Goal: Task Accomplishment & Management: Manage account settings

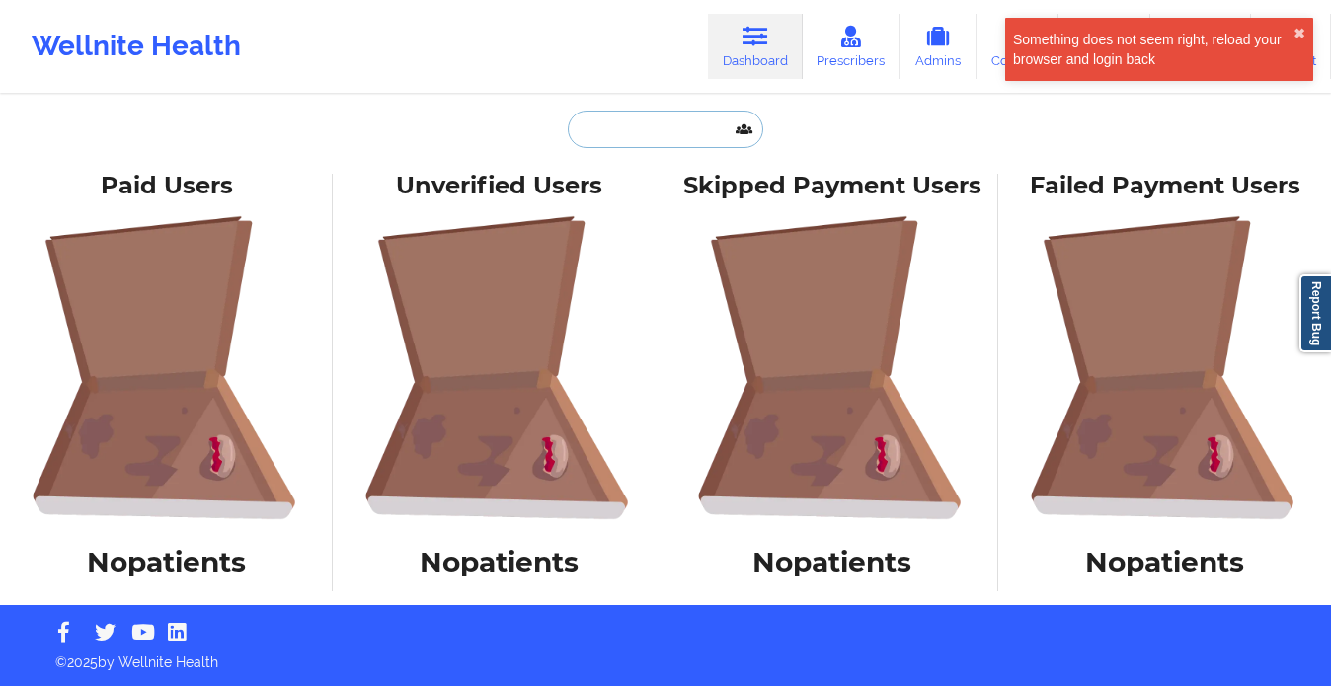
click at [623, 116] on input "text" at bounding box center [666, 130] width 196 height 38
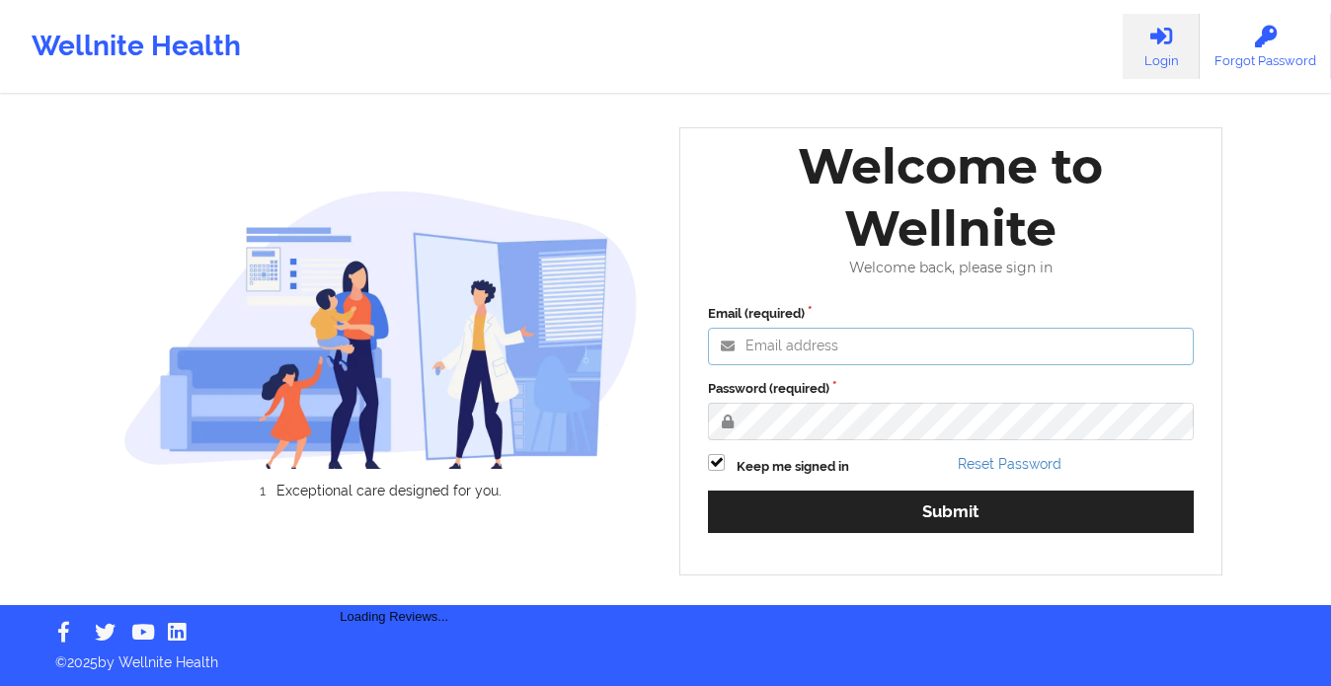
drag, startPoint x: 822, startPoint y: 342, endPoint x: 816, endPoint y: 365, distance: 24.4
click at [822, 343] on input "Email (required)" at bounding box center [951, 347] width 486 height 38
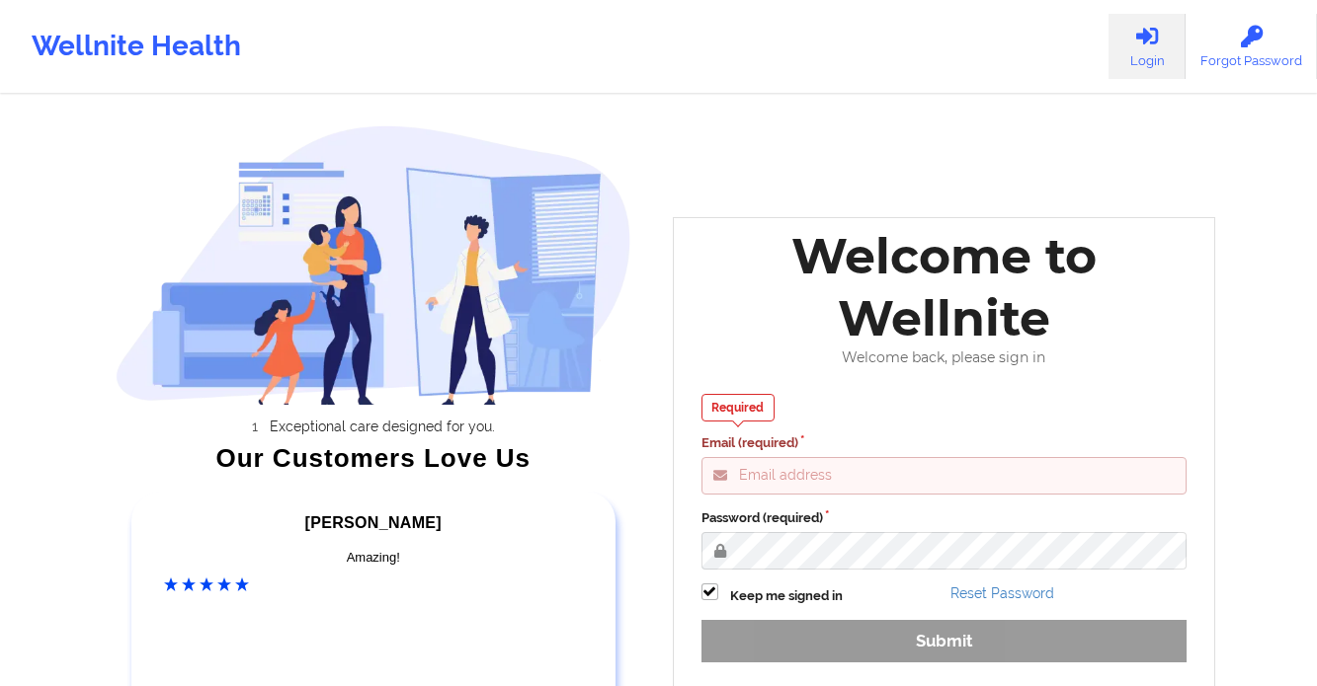
type input "gabrielle.macasaquit@wellnite.com"
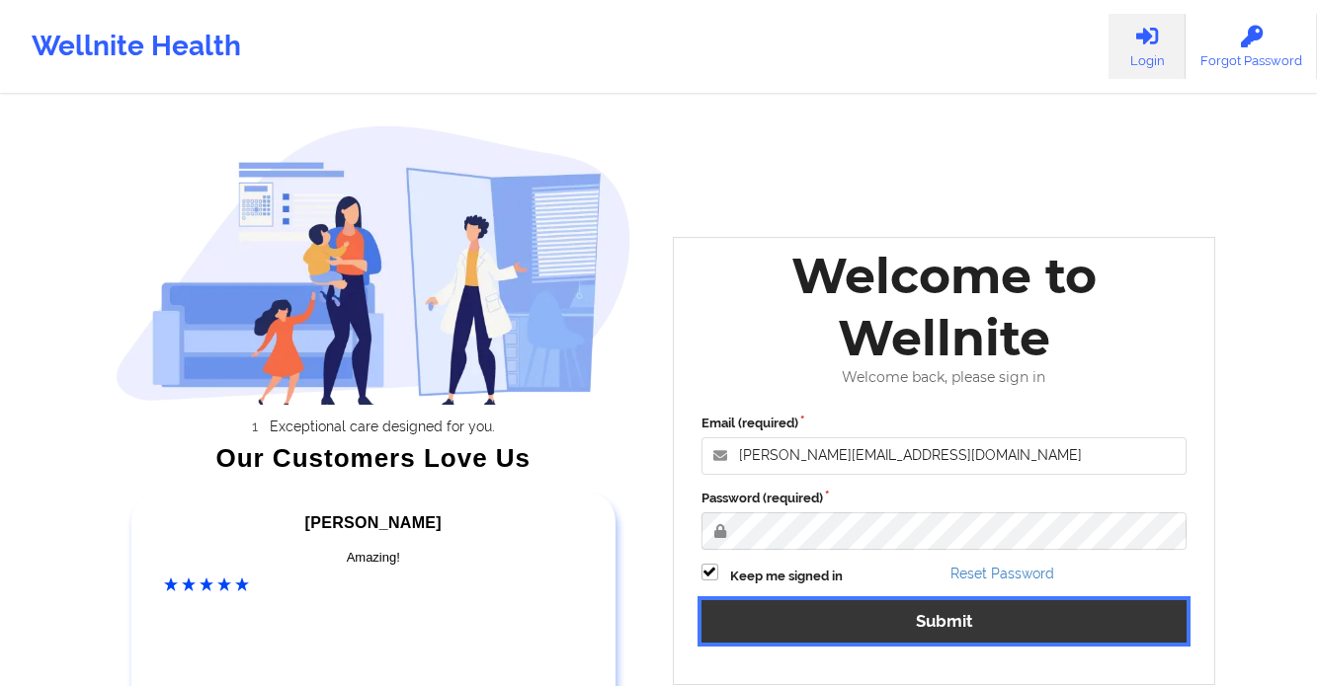
click at [969, 636] on button "Submit" at bounding box center [944, 621] width 486 height 42
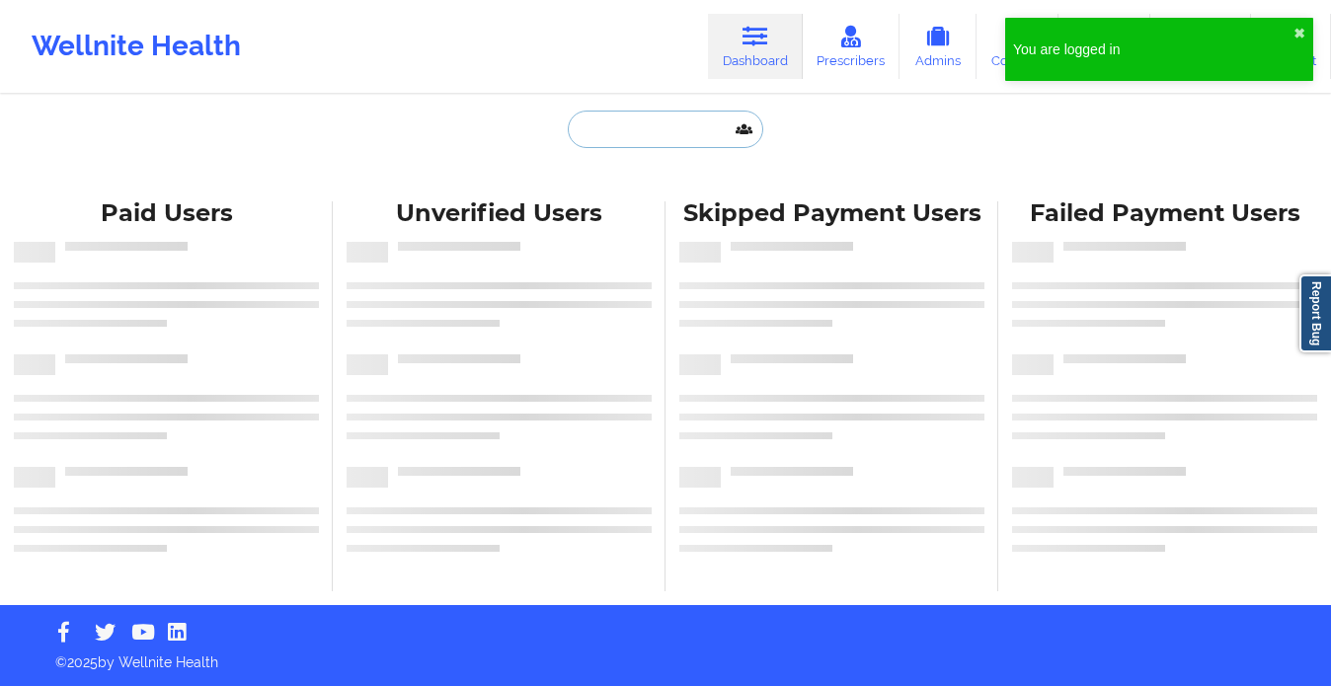
click at [636, 130] on input "text" at bounding box center [666, 130] width 196 height 38
paste input "154"
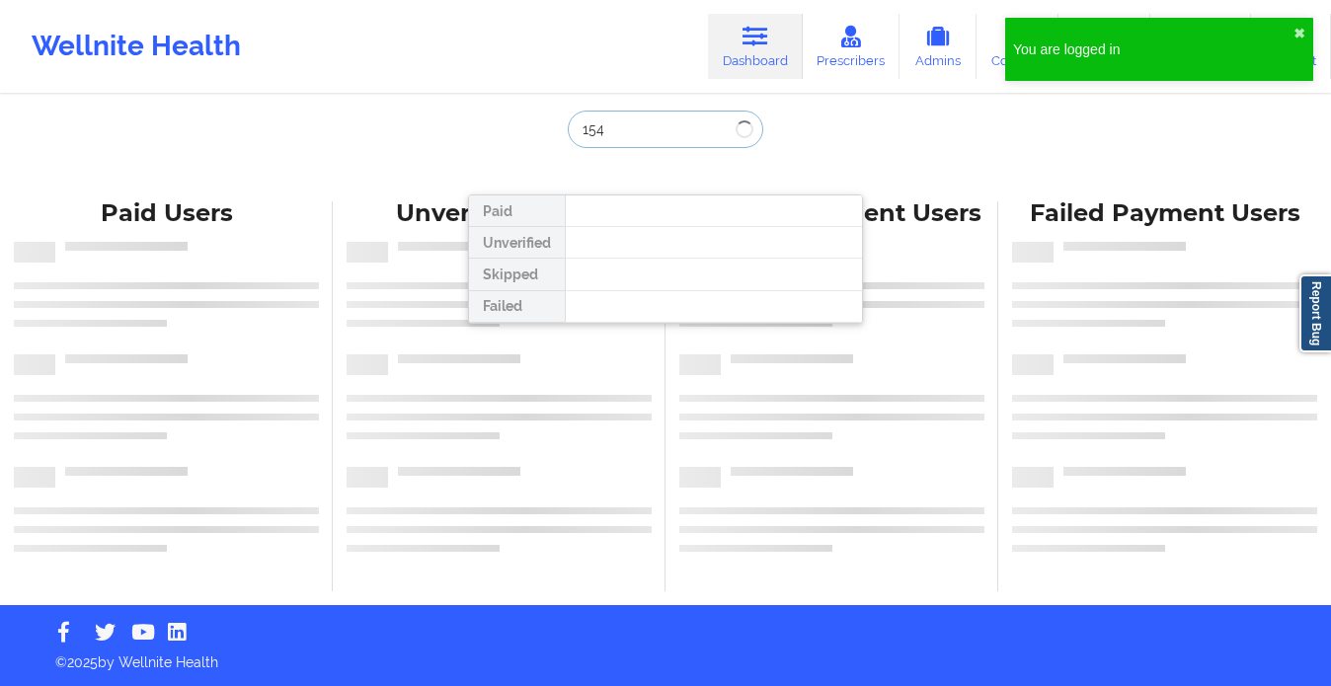
drag, startPoint x: 651, startPoint y: 140, endPoint x: 487, endPoint y: 138, distance: 164.0
click at [487, 138] on div "154 Paid Unverified Skipped Failed" at bounding box center [665, 149] width 395 height 77
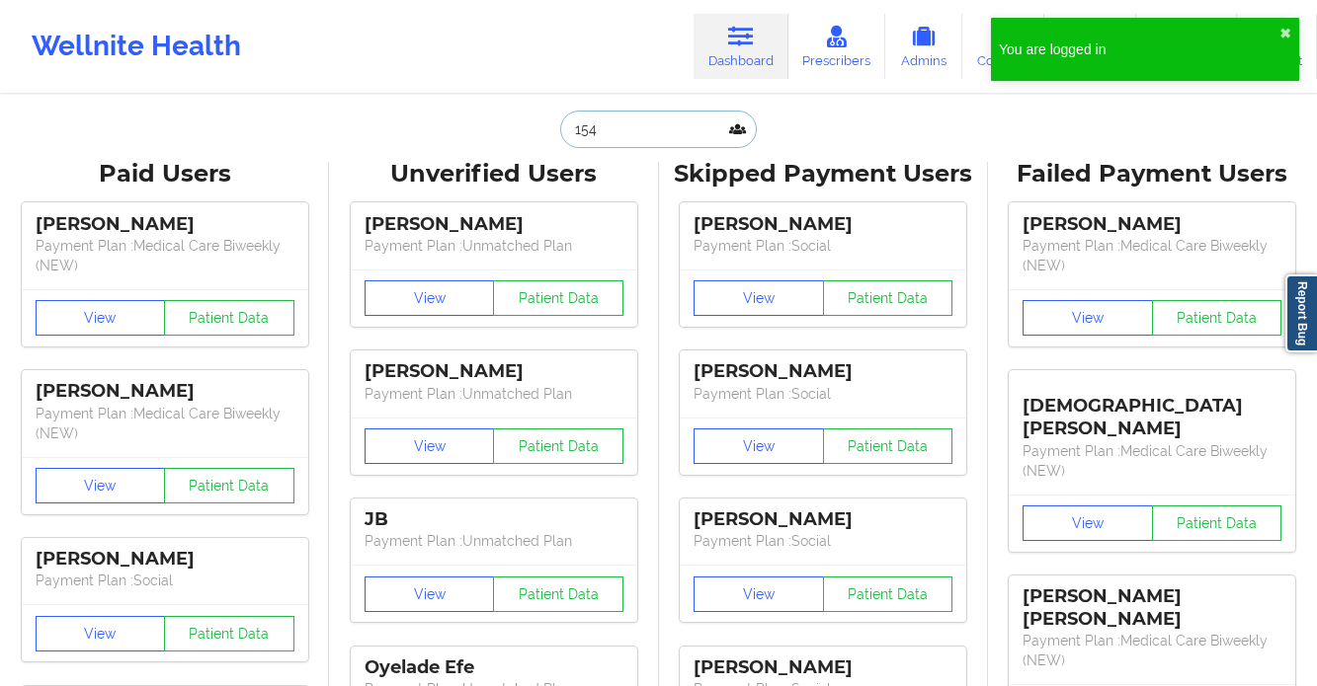
click at [645, 118] on input "154" at bounding box center [658, 130] width 196 height 38
click at [645, 119] on input "154" at bounding box center [658, 130] width 196 height 38
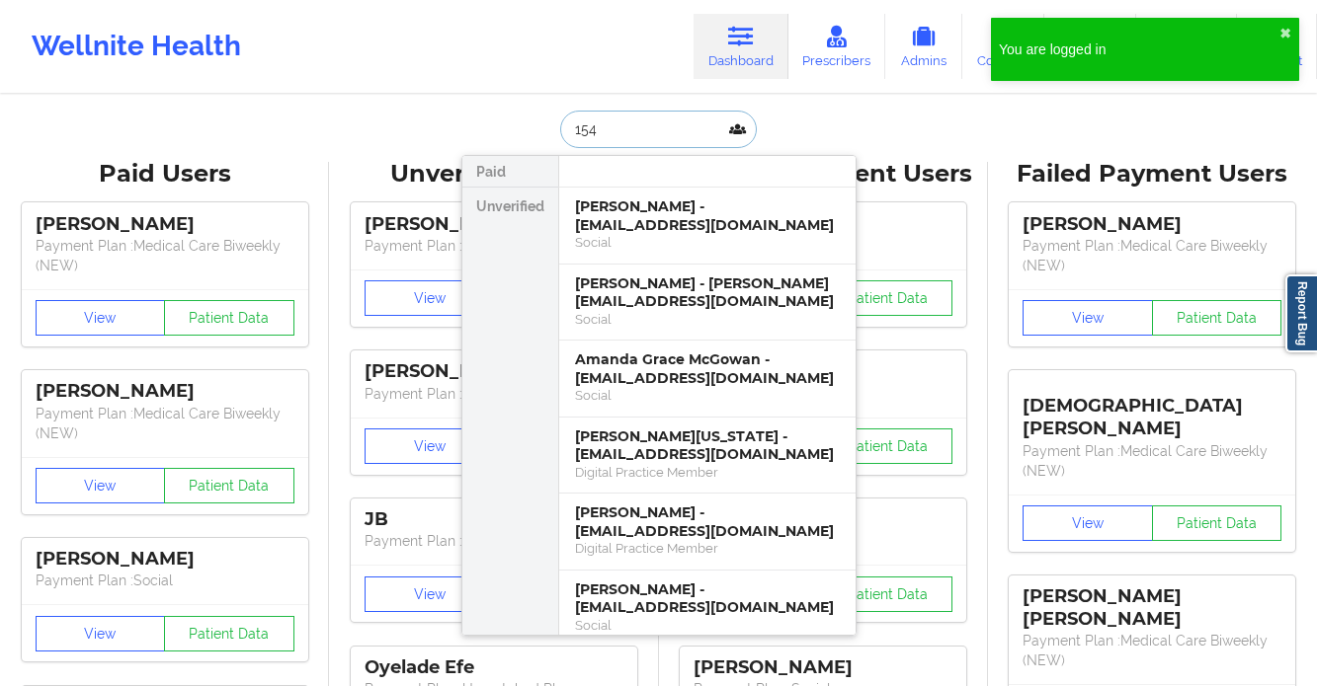
click at [645, 119] on input "154" at bounding box center [658, 130] width 196 height 38
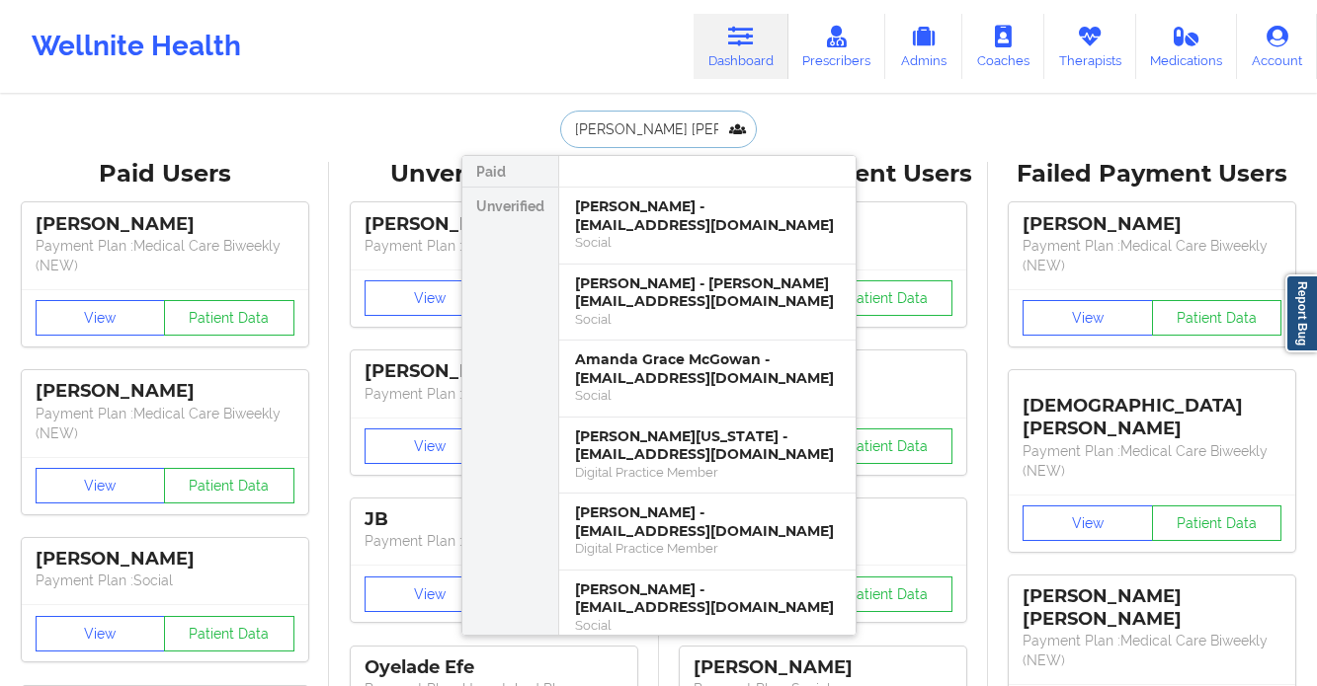
type input "jaylan jone"
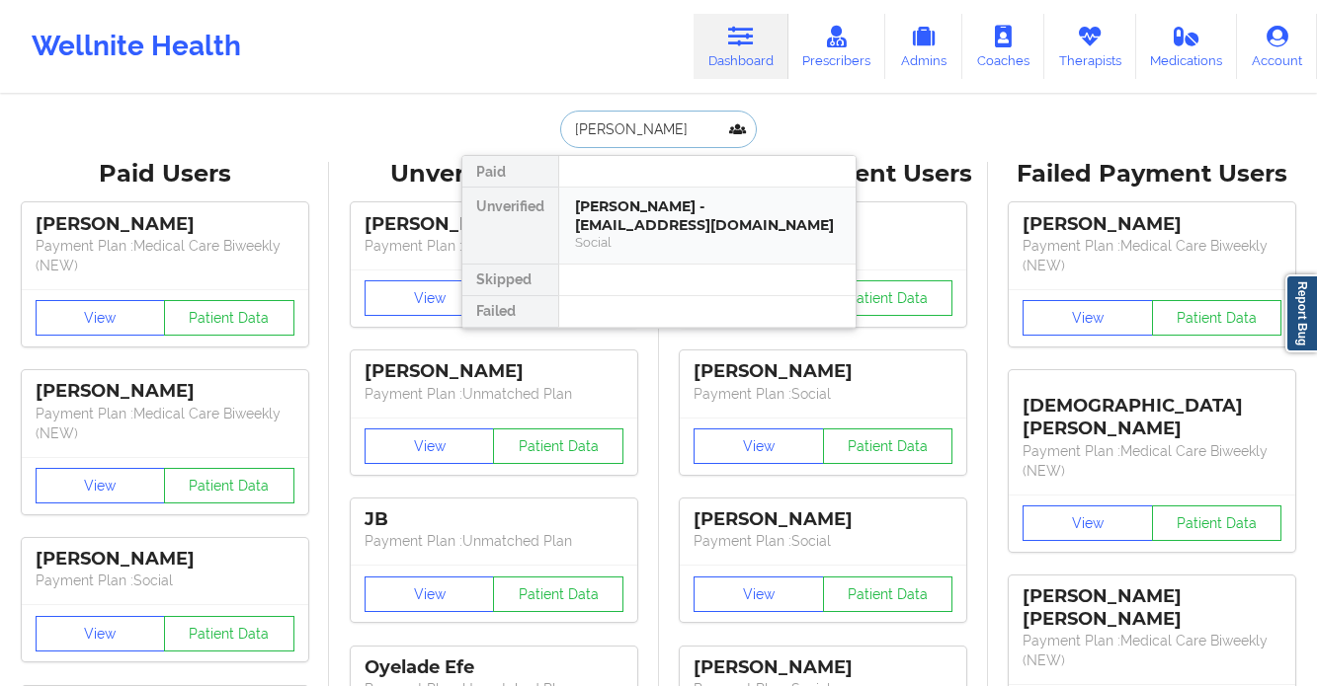
click at [673, 253] on div "Jaylan Jones - jaylanhjones@gmail.com Social" at bounding box center [707, 226] width 296 height 76
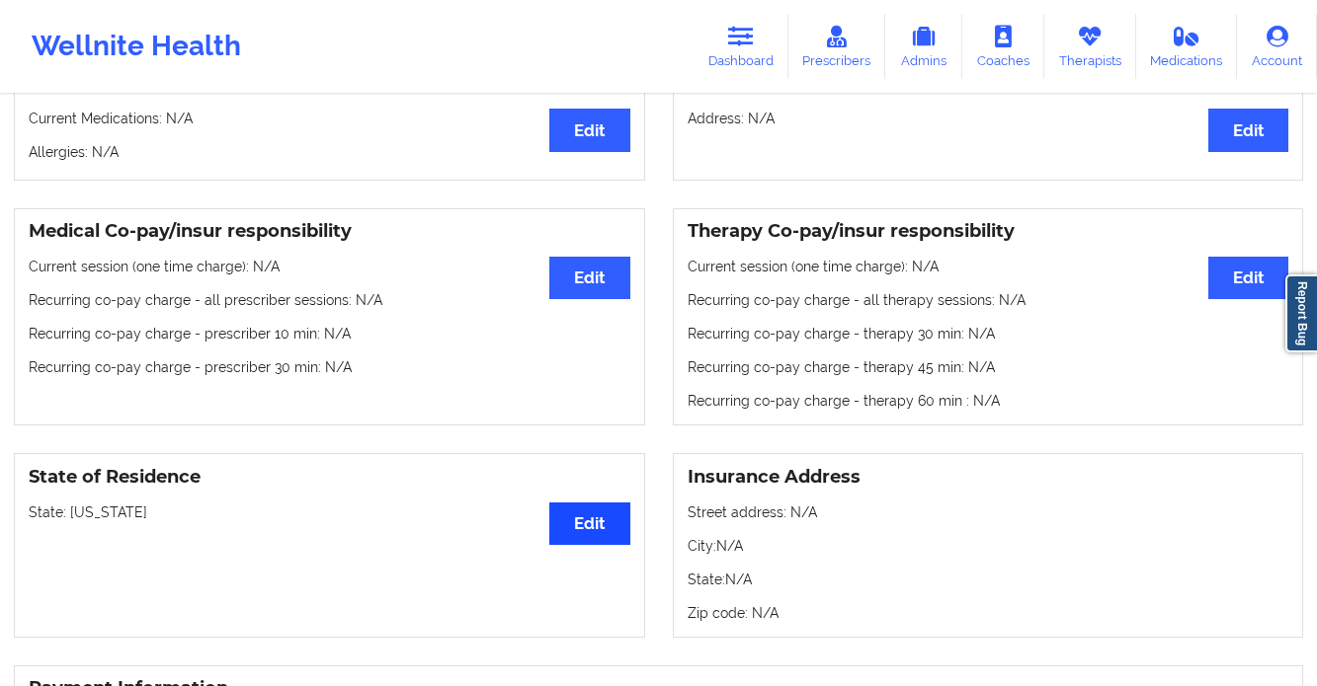
scroll to position [494, 0]
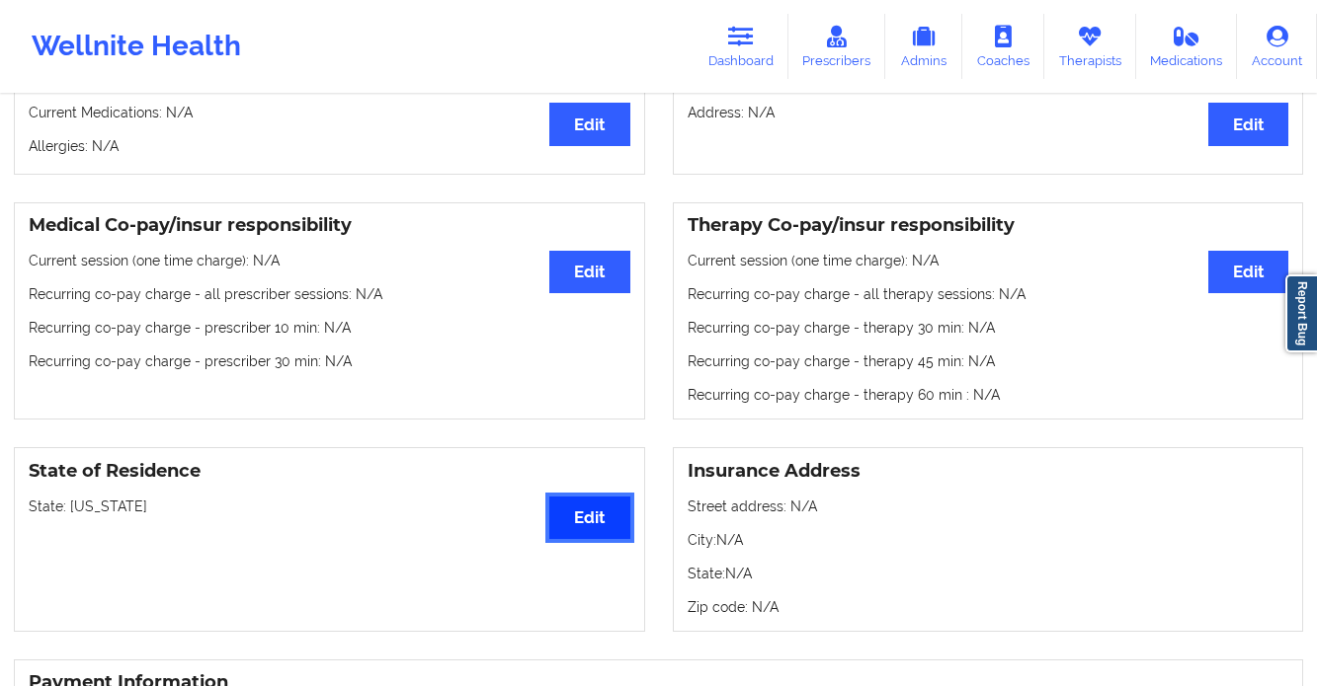
click at [582, 532] on button "Edit" at bounding box center [589, 518] width 80 height 42
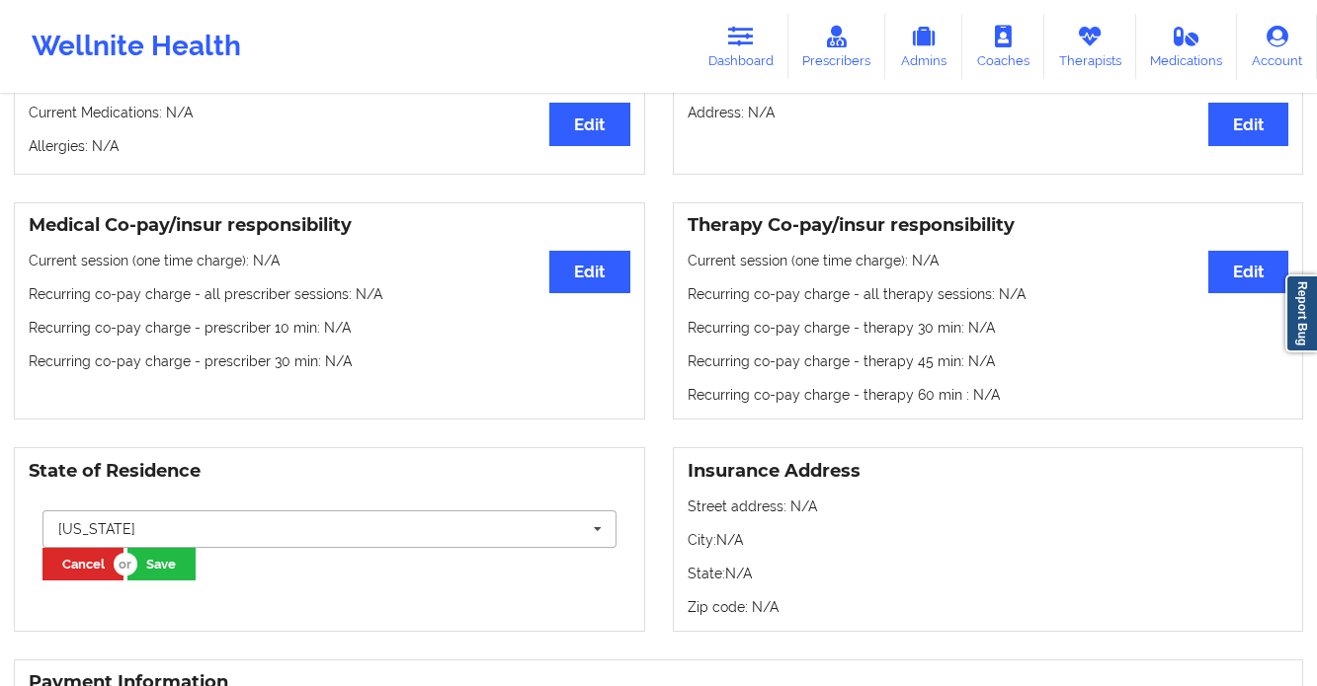
click at [206, 533] on input "text" at bounding box center [330, 530] width 572 height 36
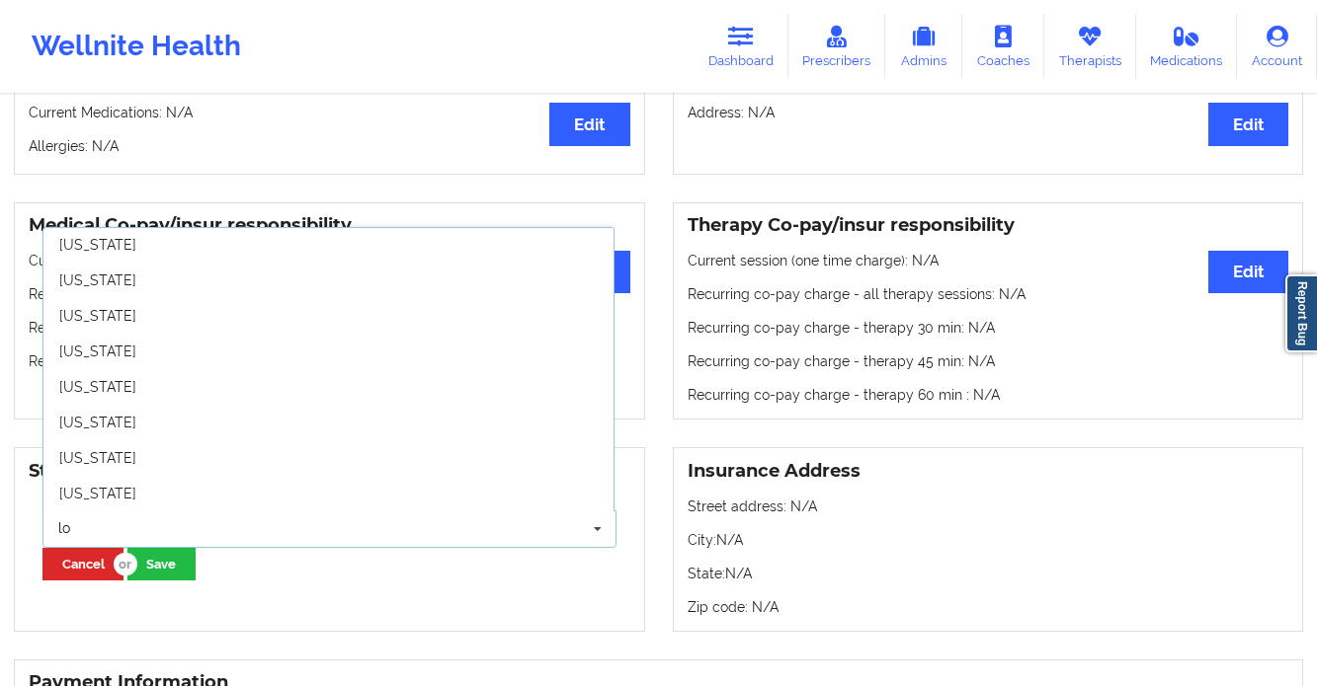
scroll to position [0, 0]
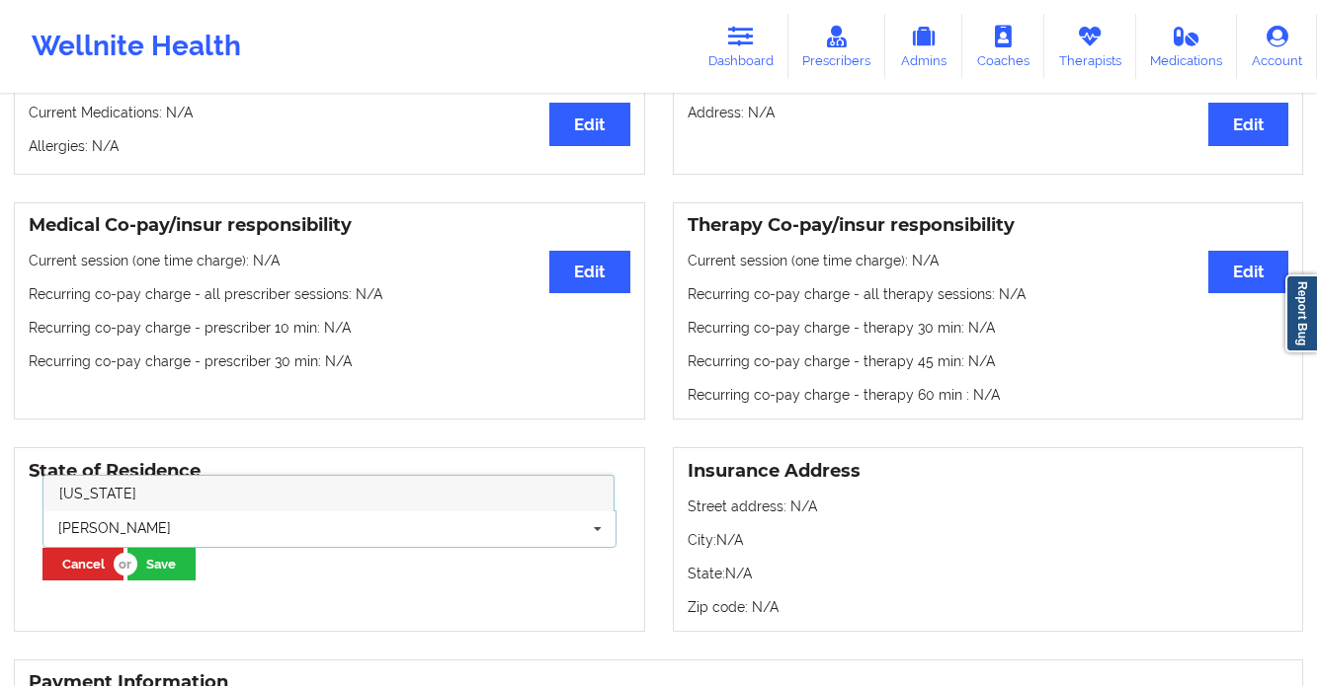
type input "lou"
click at [187, 494] on div "Louisiana" at bounding box center [328, 494] width 570 height 36
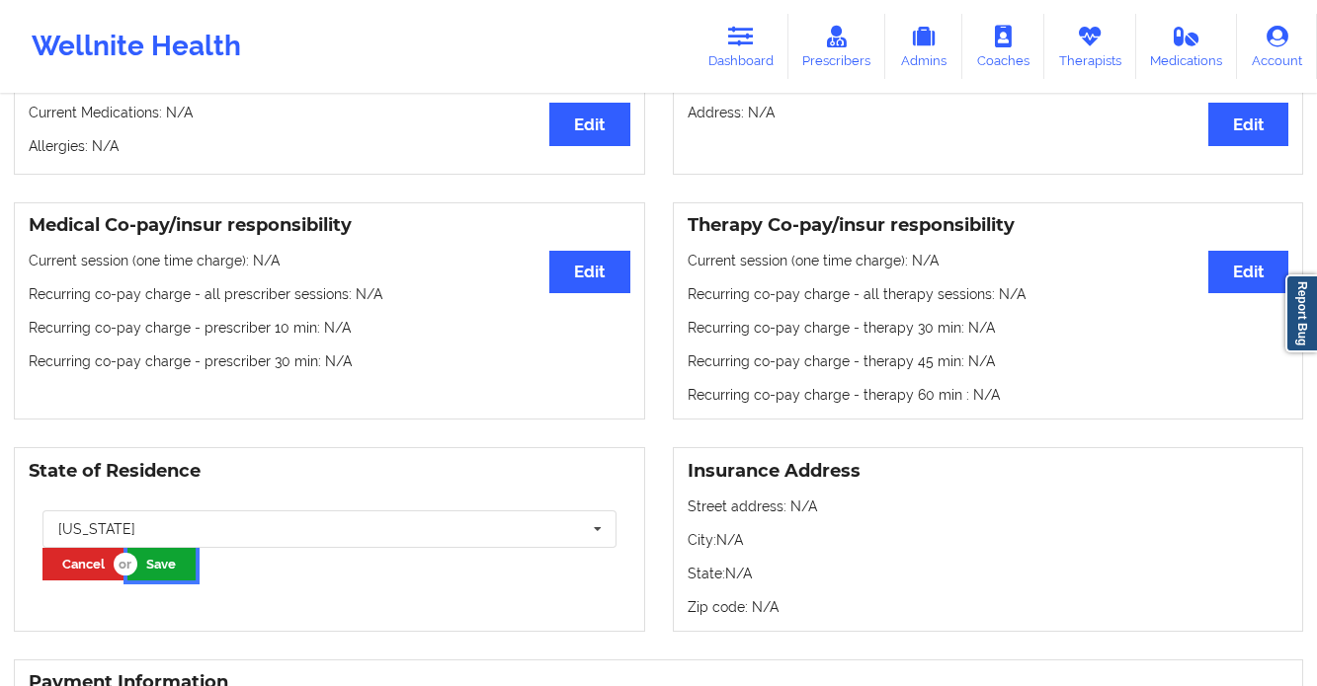
click at [166, 574] on button "Save" at bounding box center [161, 564] width 68 height 33
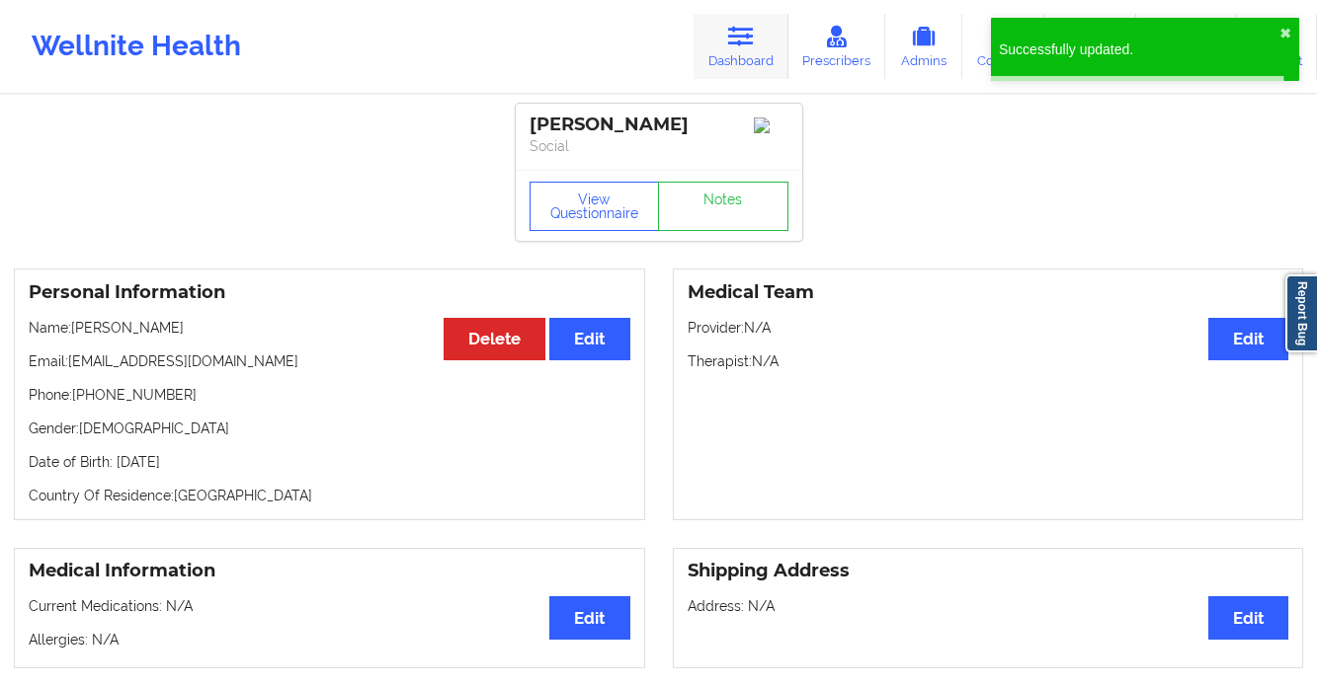
click at [767, 29] on link "Dashboard" at bounding box center [740, 46] width 95 height 65
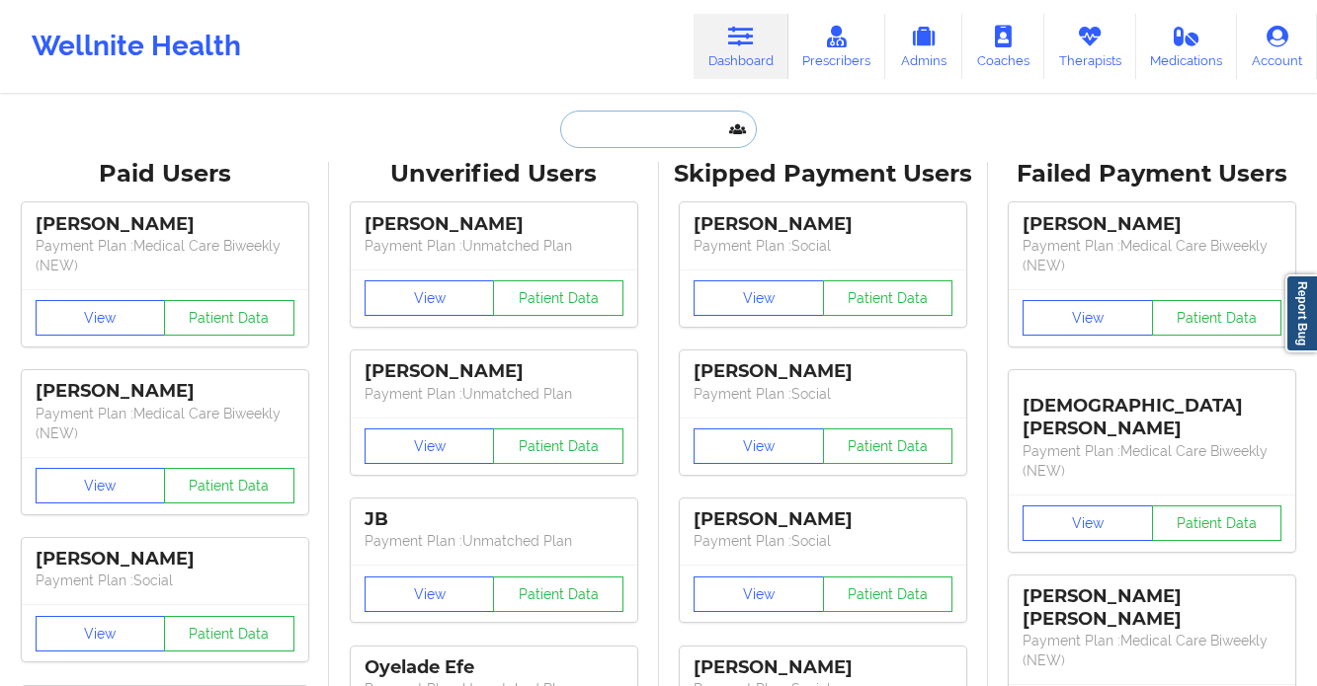
click at [710, 116] on input "text" at bounding box center [658, 130] width 196 height 38
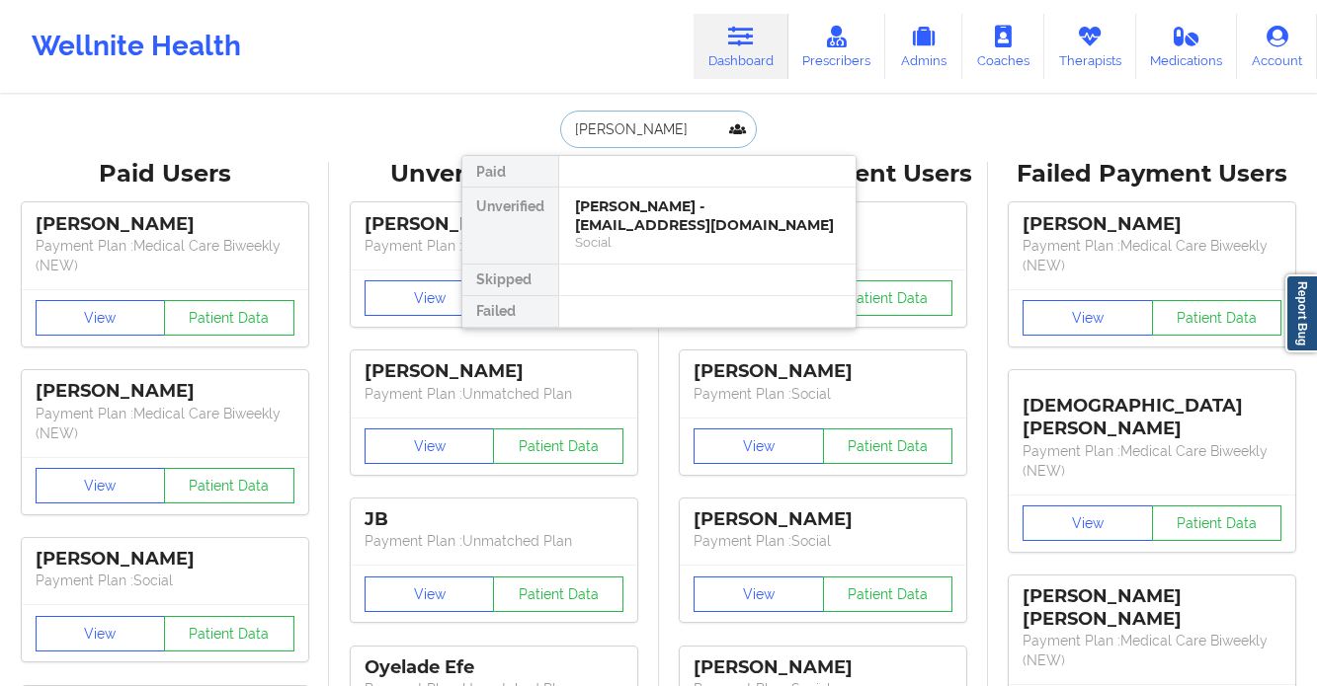
type input "roy coop"
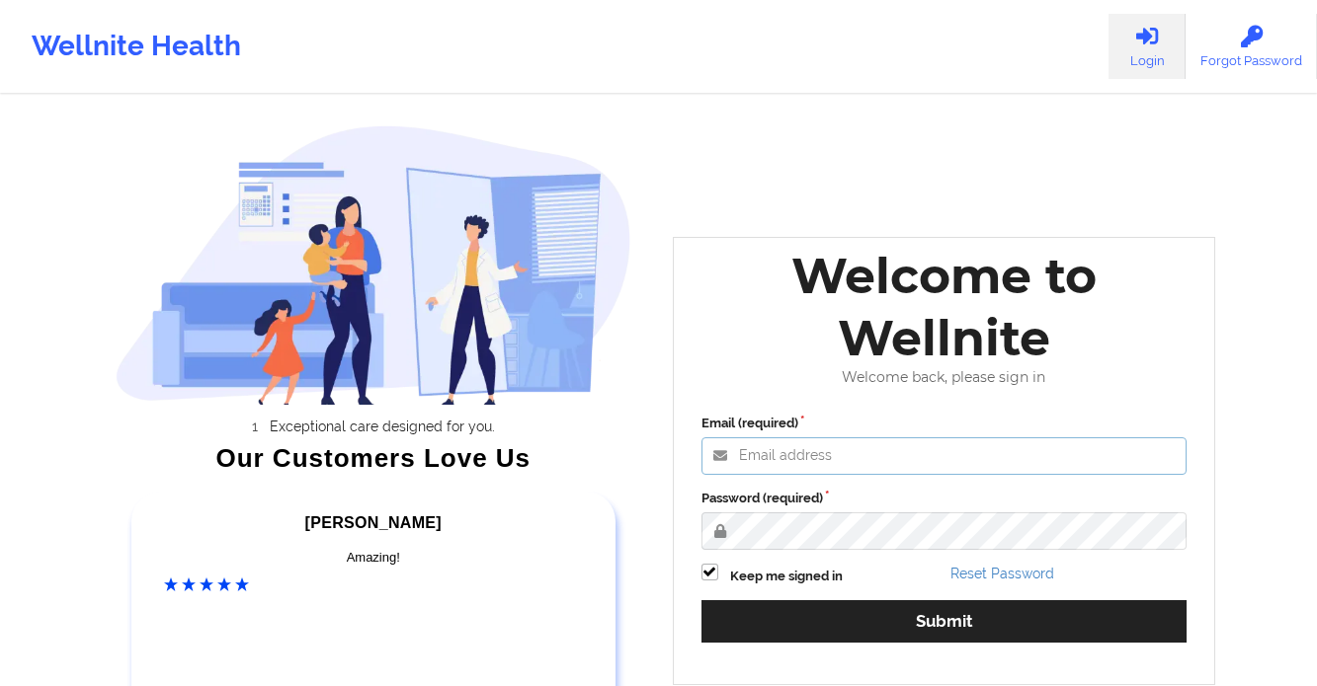
click at [828, 474] on input "Email (required)" at bounding box center [944, 457] width 486 height 38
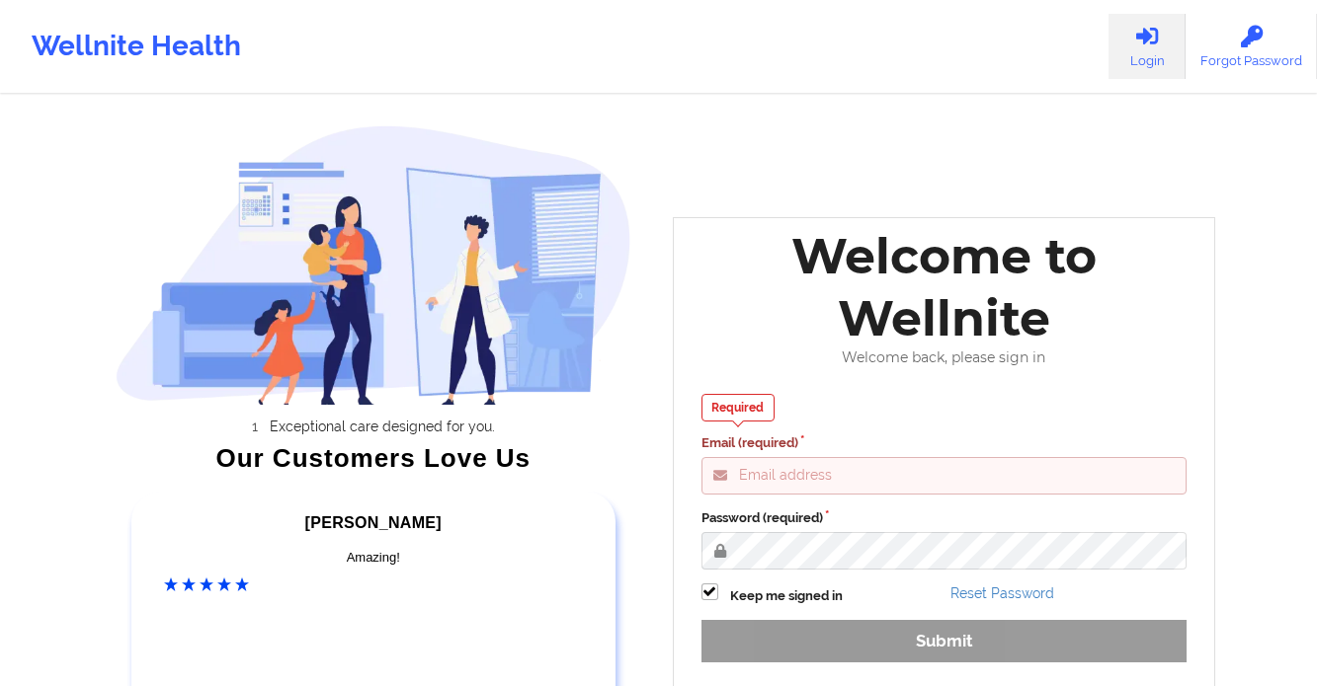
type input "gabrielle.macasaquit@wellnite.com"
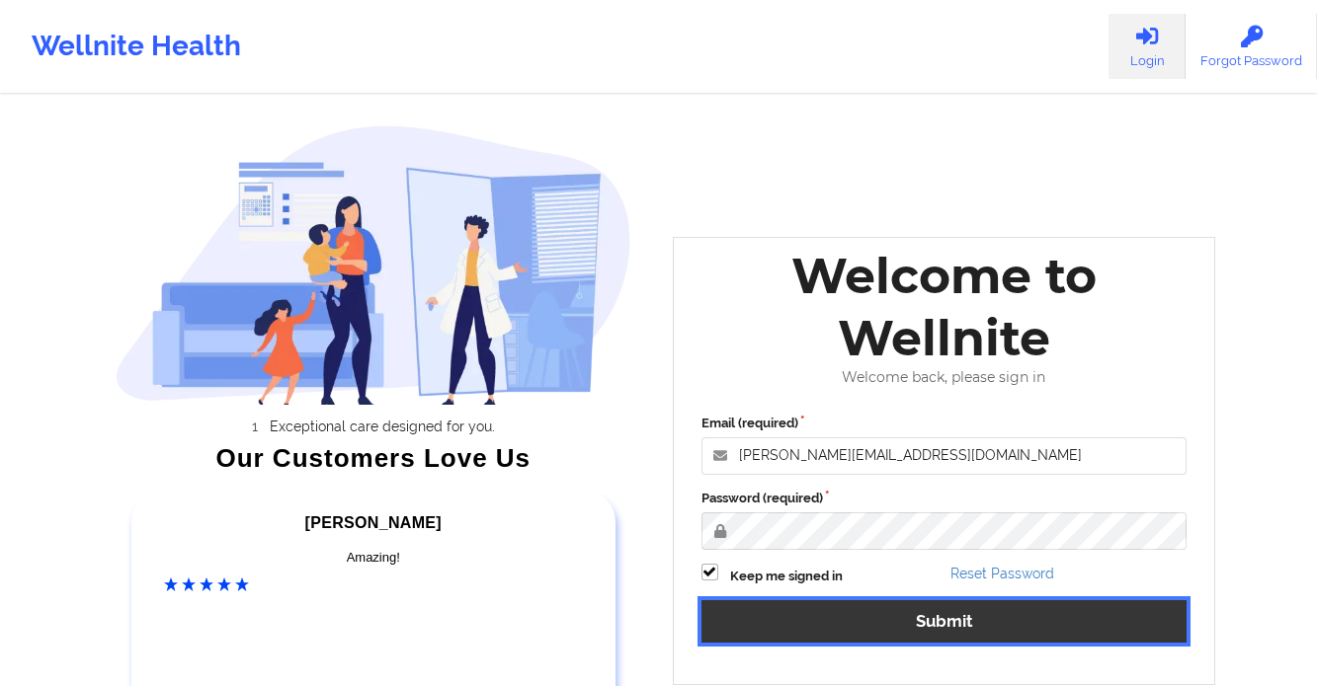
click at [897, 634] on button "Submit" at bounding box center [944, 621] width 486 height 42
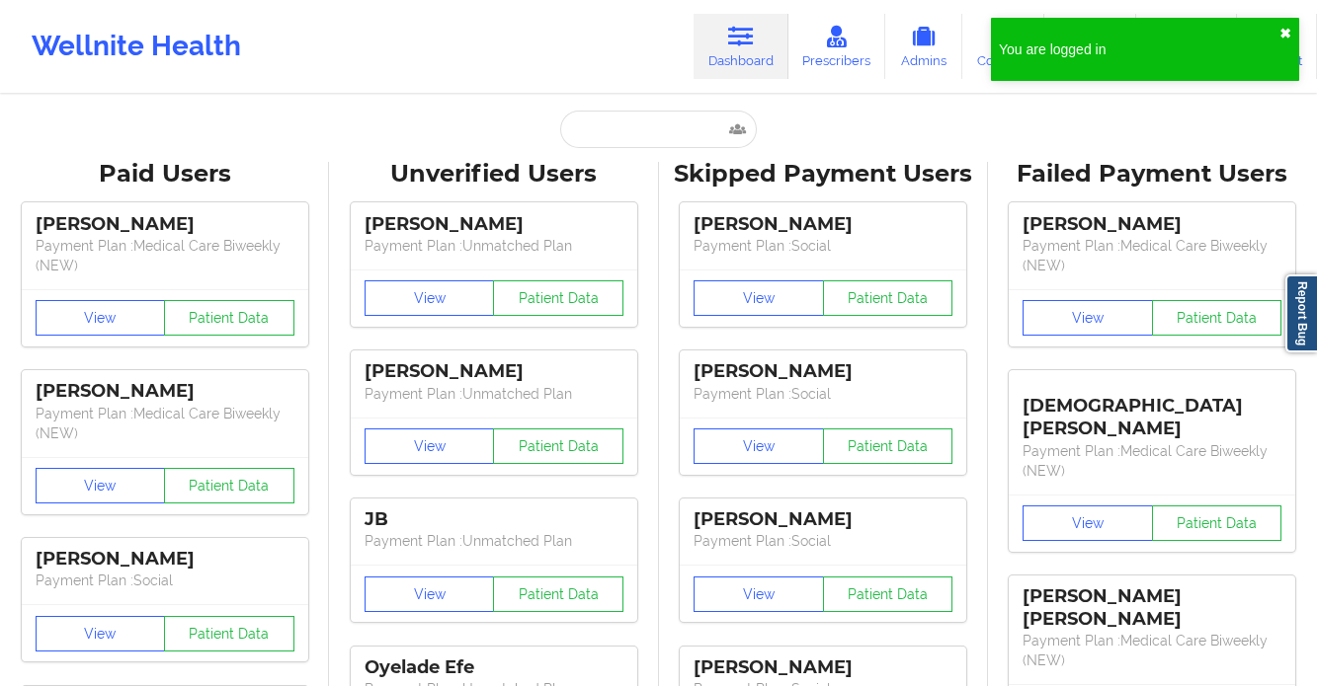
click at [1282, 36] on button "✖︎" at bounding box center [1285, 34] width 12 height 16
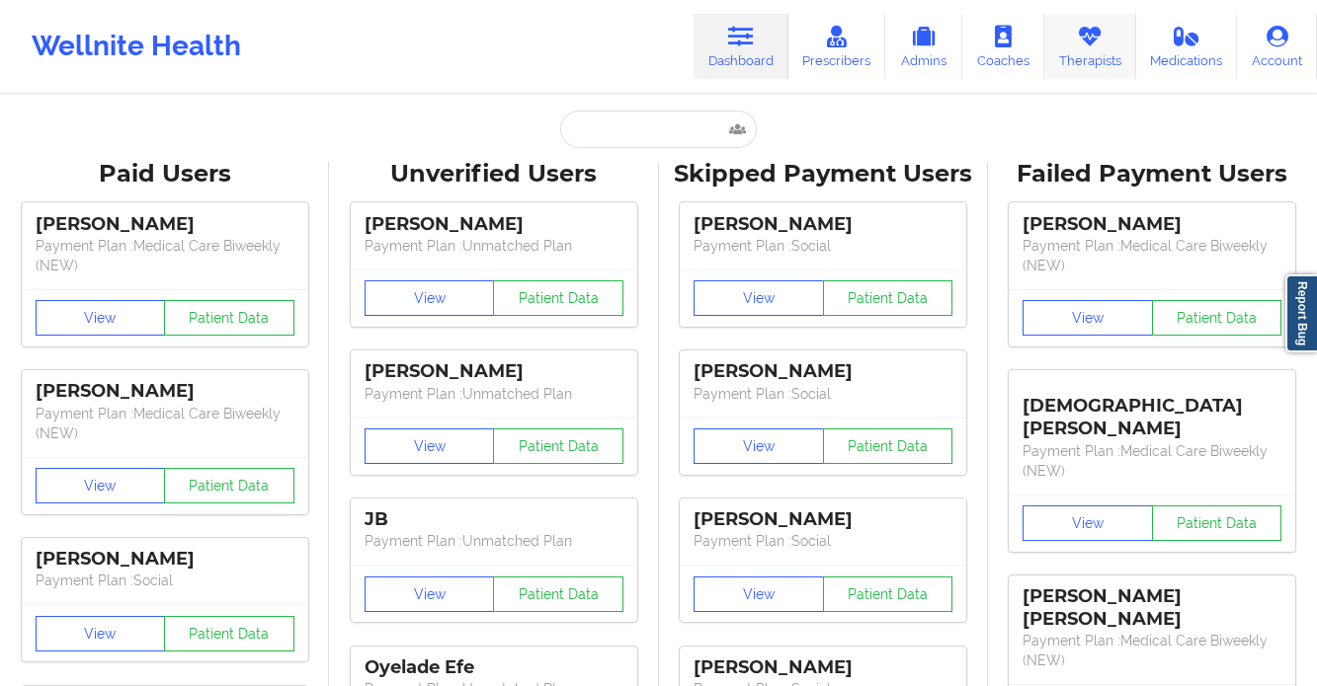
click at [1119, 52] on link "Therapists" at bounding box center [1090, 46] width 92 height 65
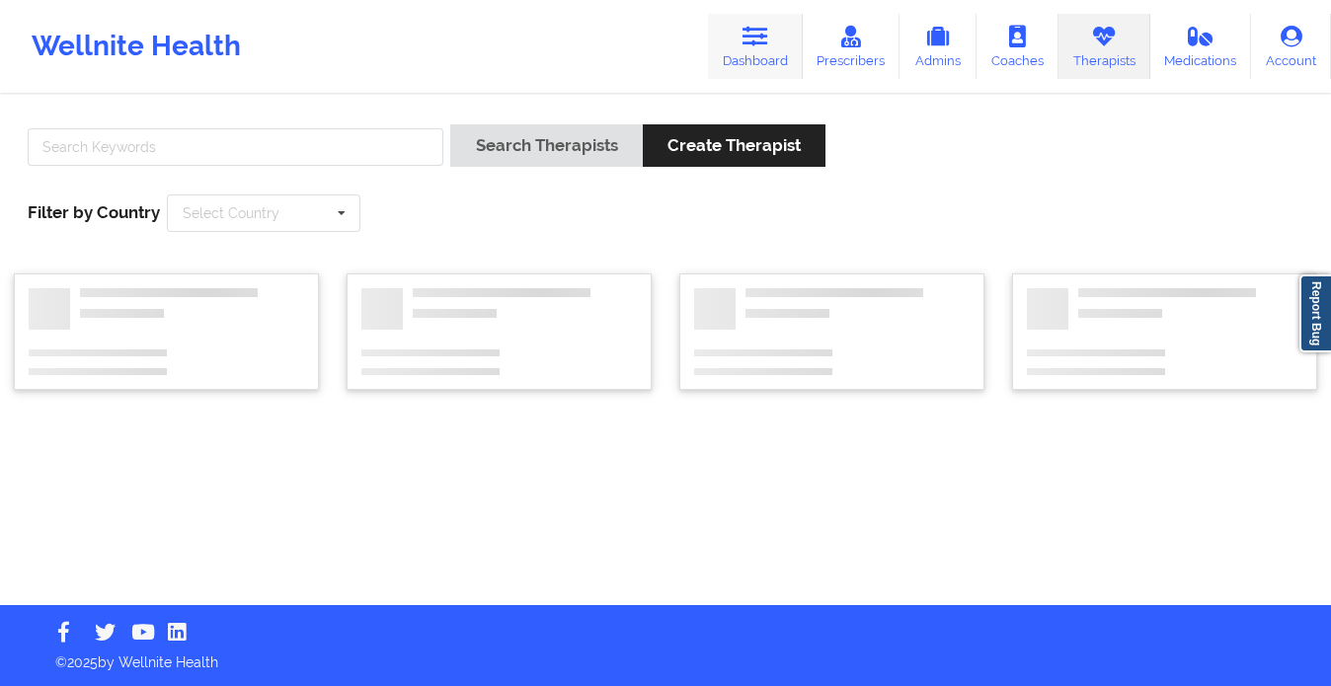
click at [792, 56] on link "Dashboard" at bounding box center [755, 46] width 95 height 65
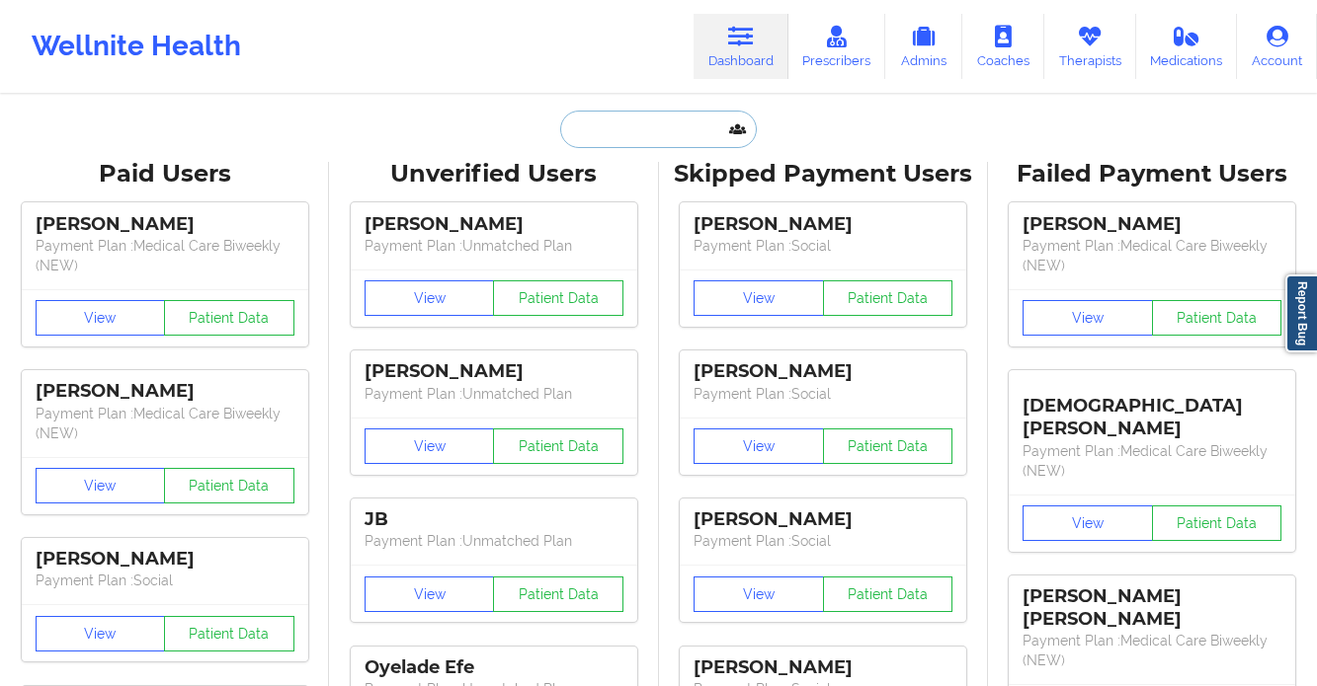
click at [570, 143] on input "text" at bounding box center [658, 130] width 196 height 38
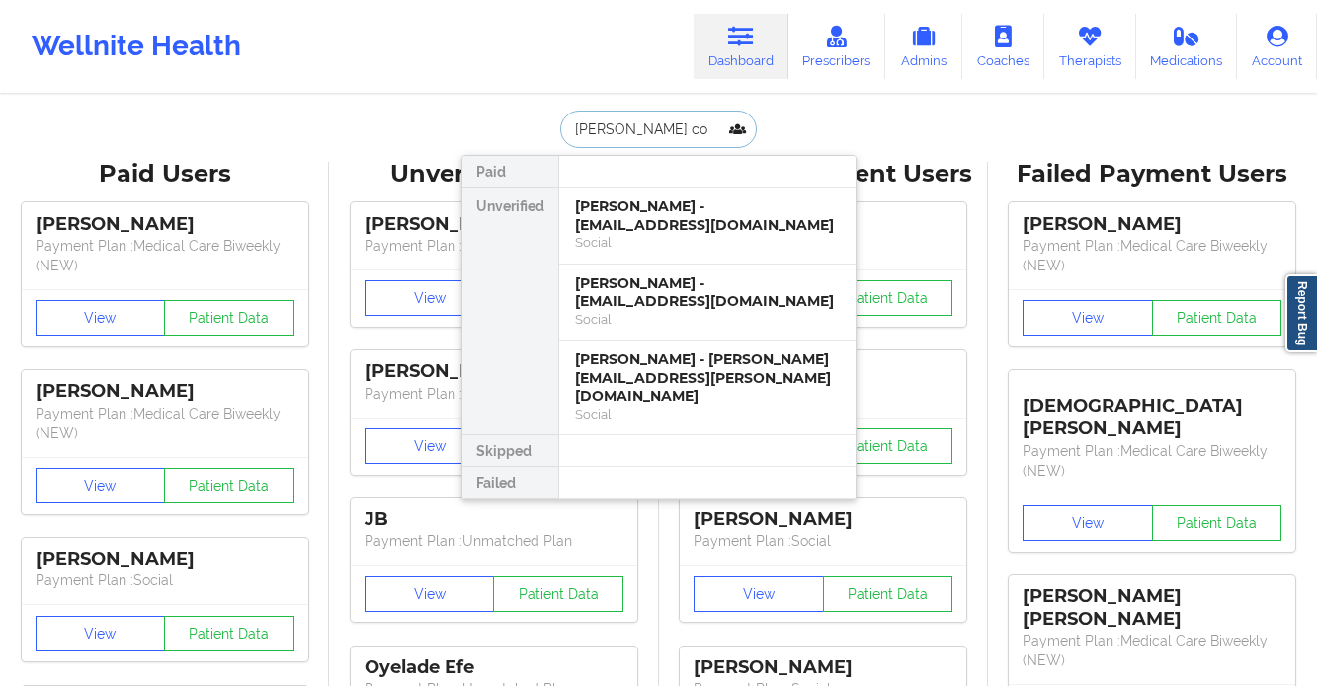
drag, startPoint x: 571, startPoint y: 131, endPoint x: 518, endPoint y: 128, distance: 53.4
click at [518, 128] on div "roy co Paid Unverified Troy Collazo - troycollazo@gmail.com Social Troy Colyer …" at bounding box center [658, 130] width 395 height 38
type input "Roy d c"
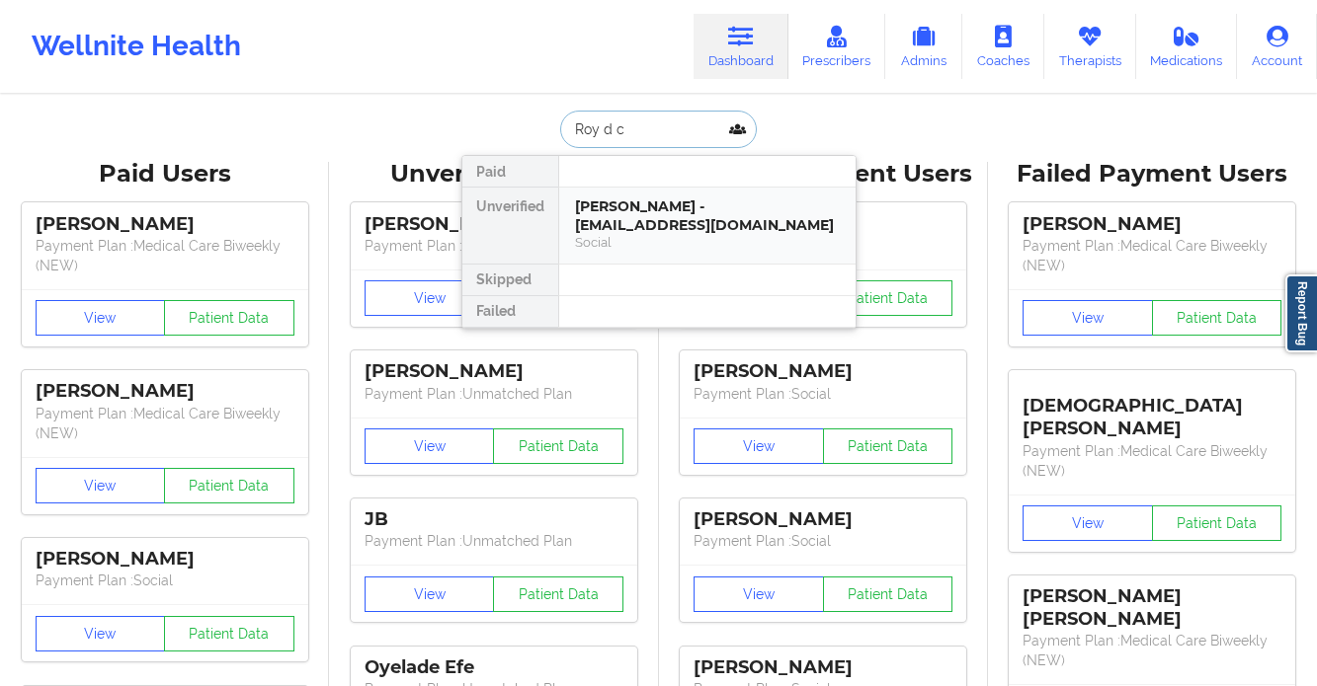
click at [647, 227] on div "Roy D Cooper - scotsirish6@yahoo.com" at bounding box center [707, 216] width 265 height 37
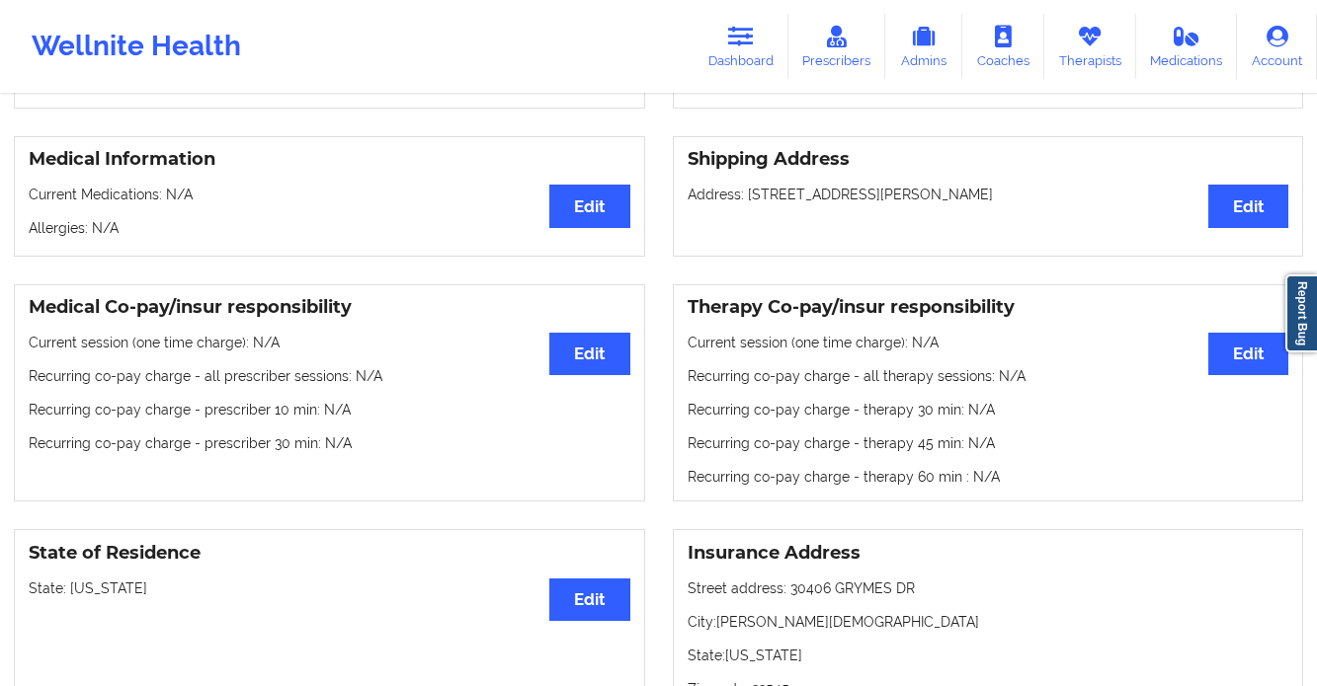
scroll to position [562, 0]
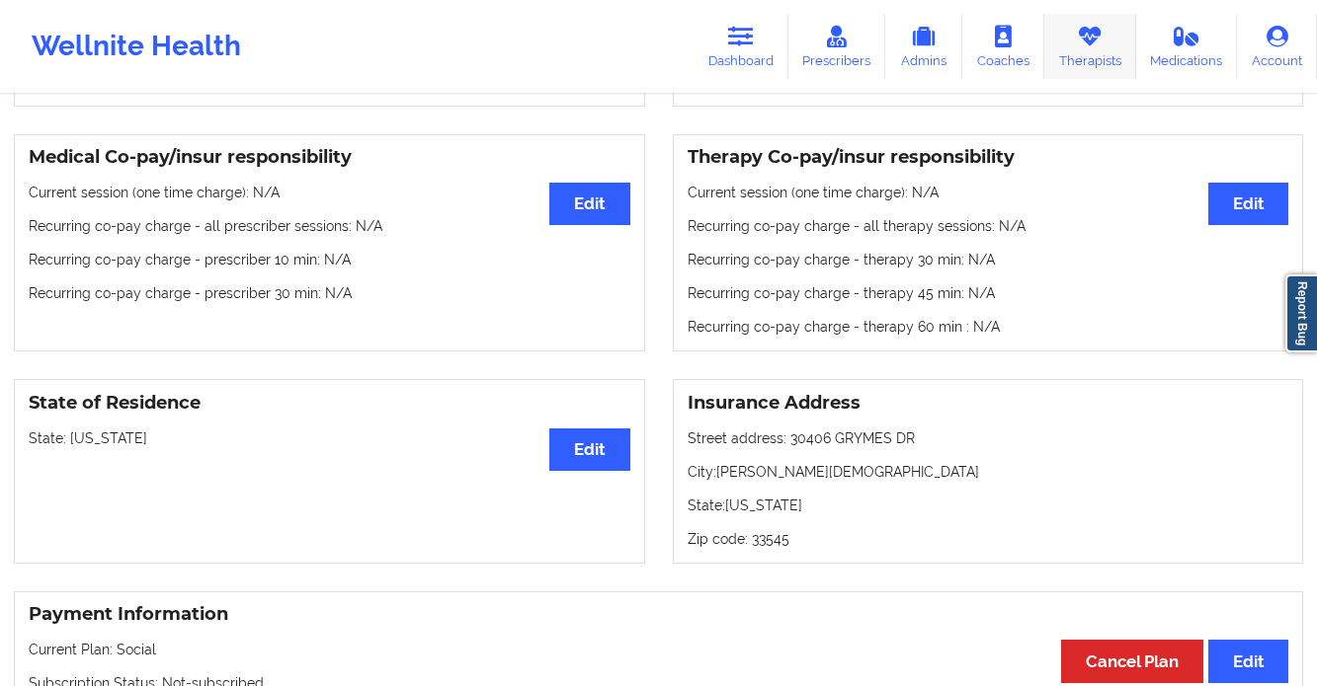
click at [1104, 46] on link "Therapists" at bounding box center [1090, 46] width 92 height 65
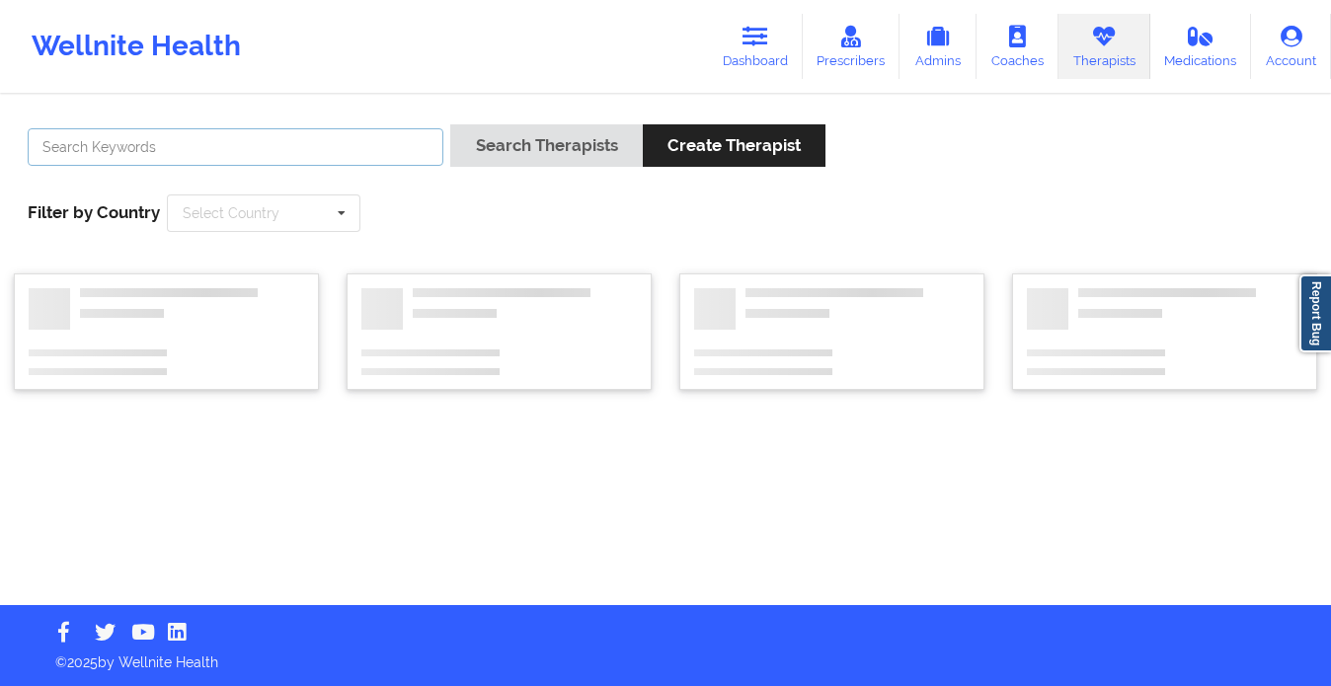
click at [306, 129] on input "text" at bounding box center [236, 147] width 416 height 38
type input "susan p"
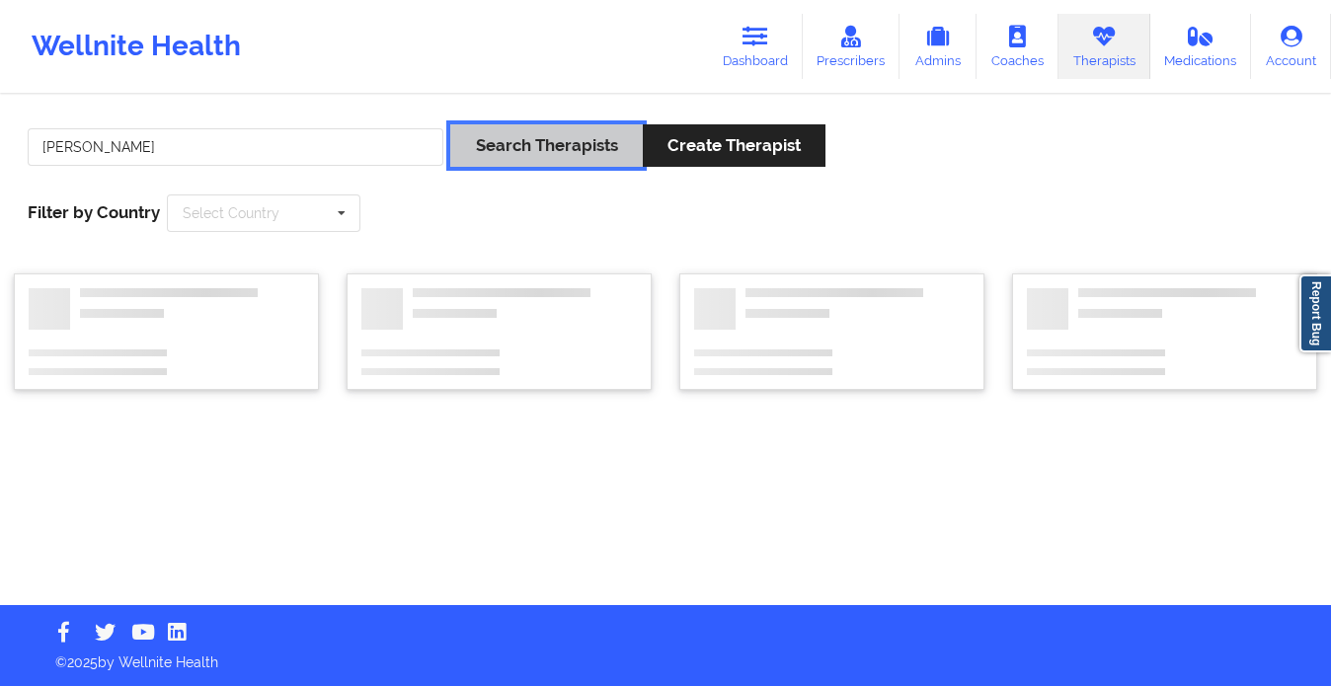
click at [500, 148] on button "Search Therapists" at bounding box center [546, 145] width 192 height 42
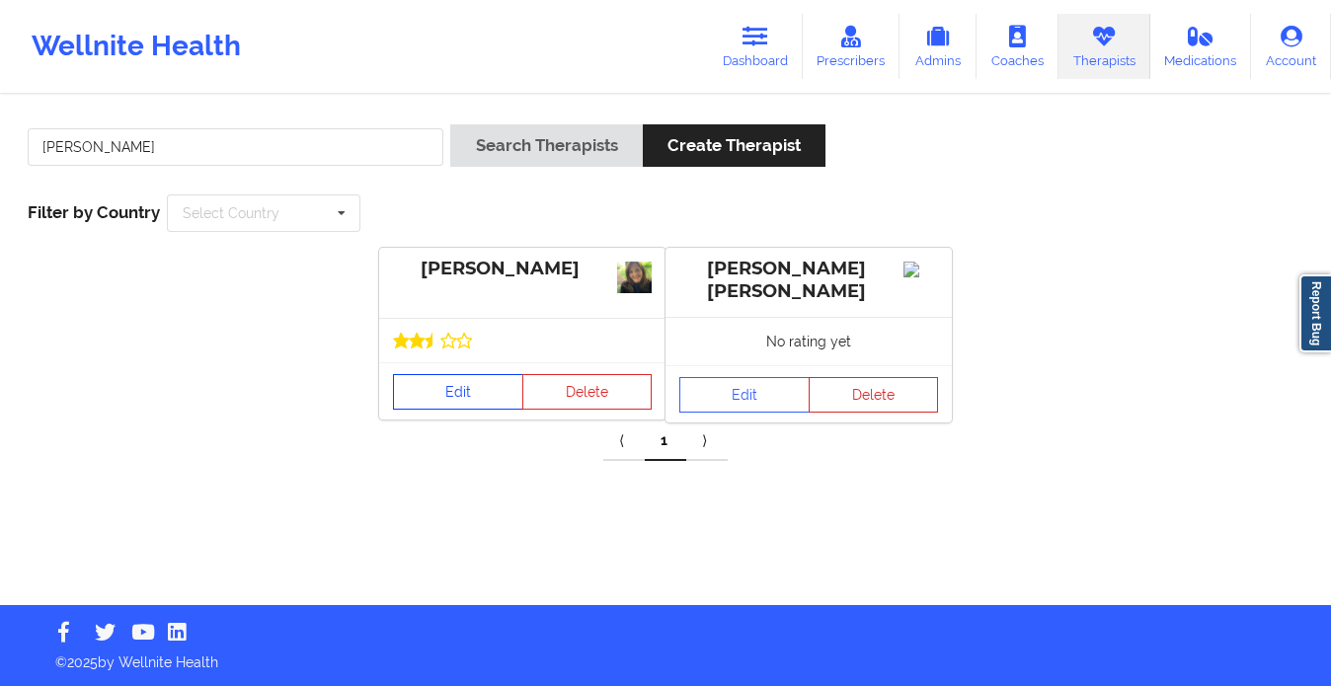
click at [475, 395] on link "Edit" at bounding box center [458, 392] width 130 height 36
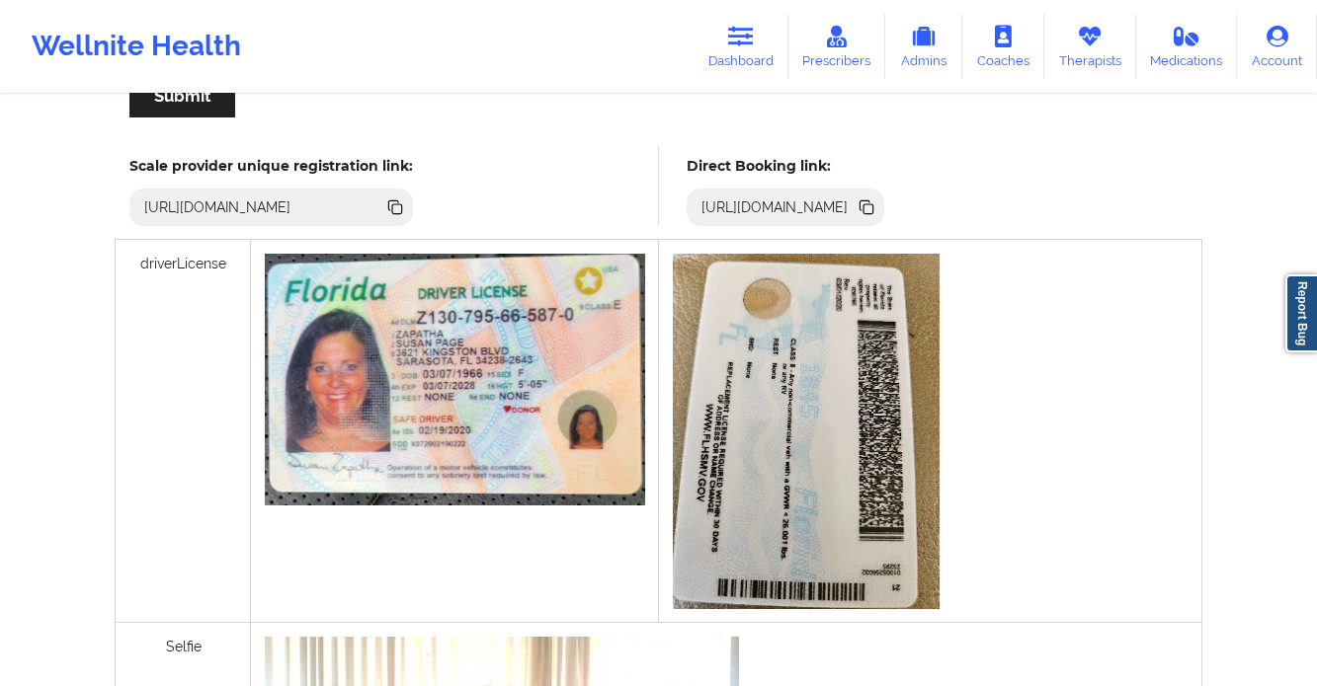
scroll to position [444, 0]
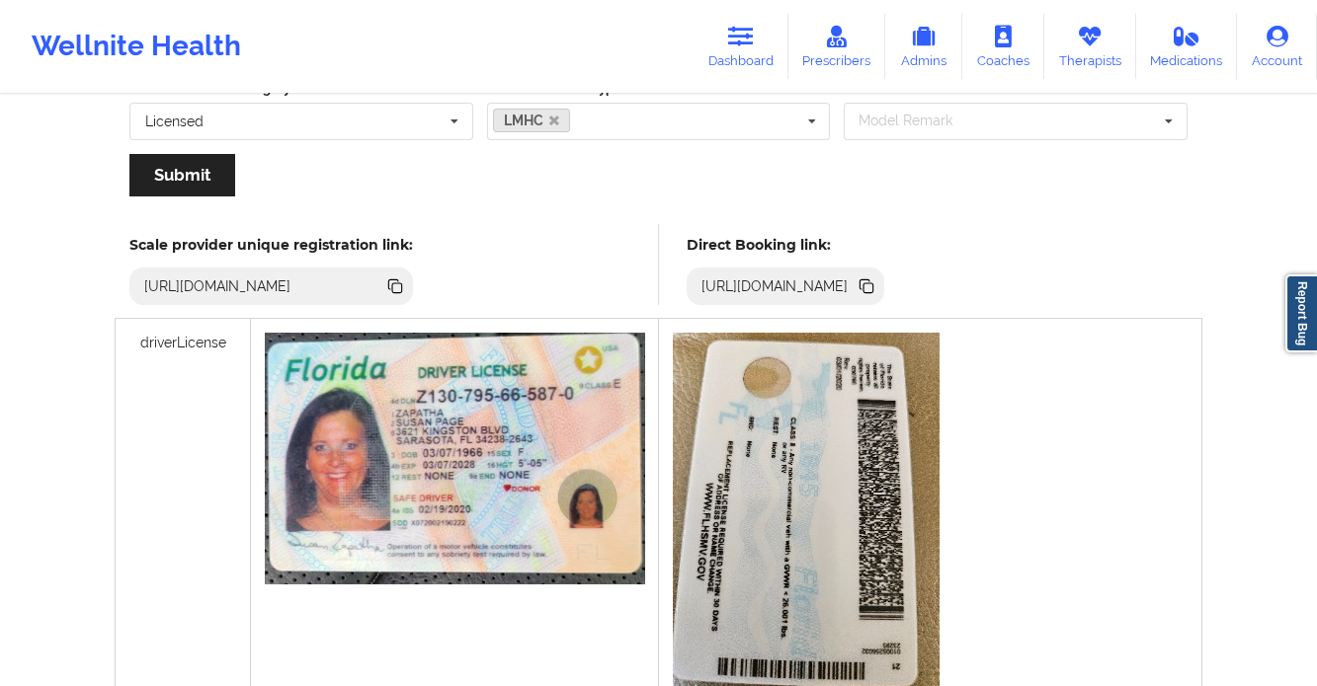
click at [873, 288] on icon at bounding box center [868, 288] width 10 height 10
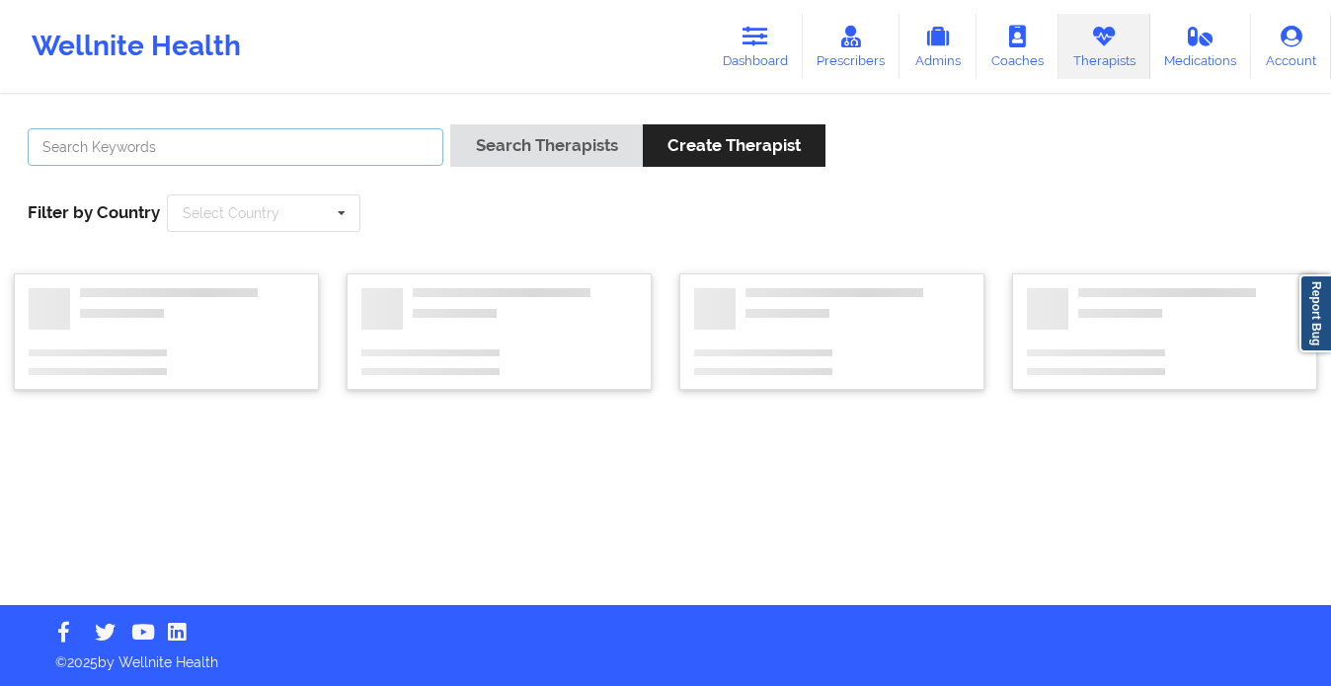
click at [259, 150] on input "text" at bounding box center [236, 147] width 416 height 38
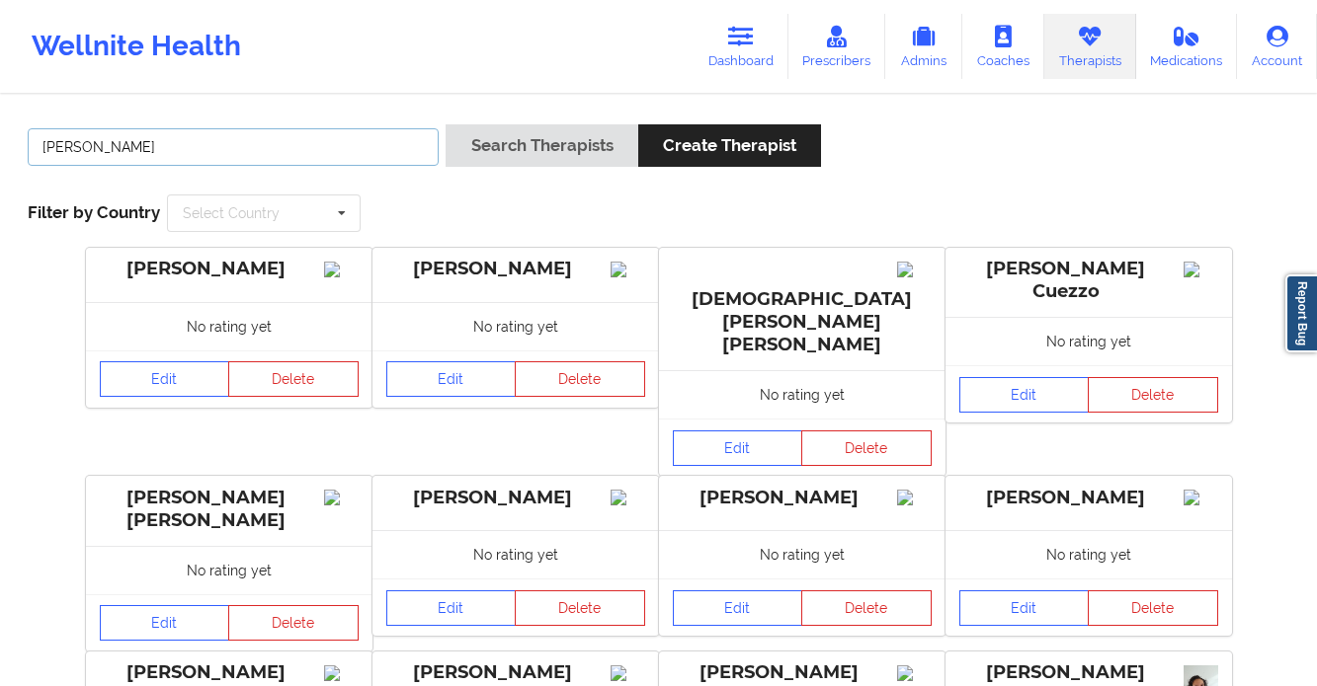
type input "lawanda martin"
click at [445, 124] on button "Search Therapists" at bounding box center [541, 145] width 192 height 42
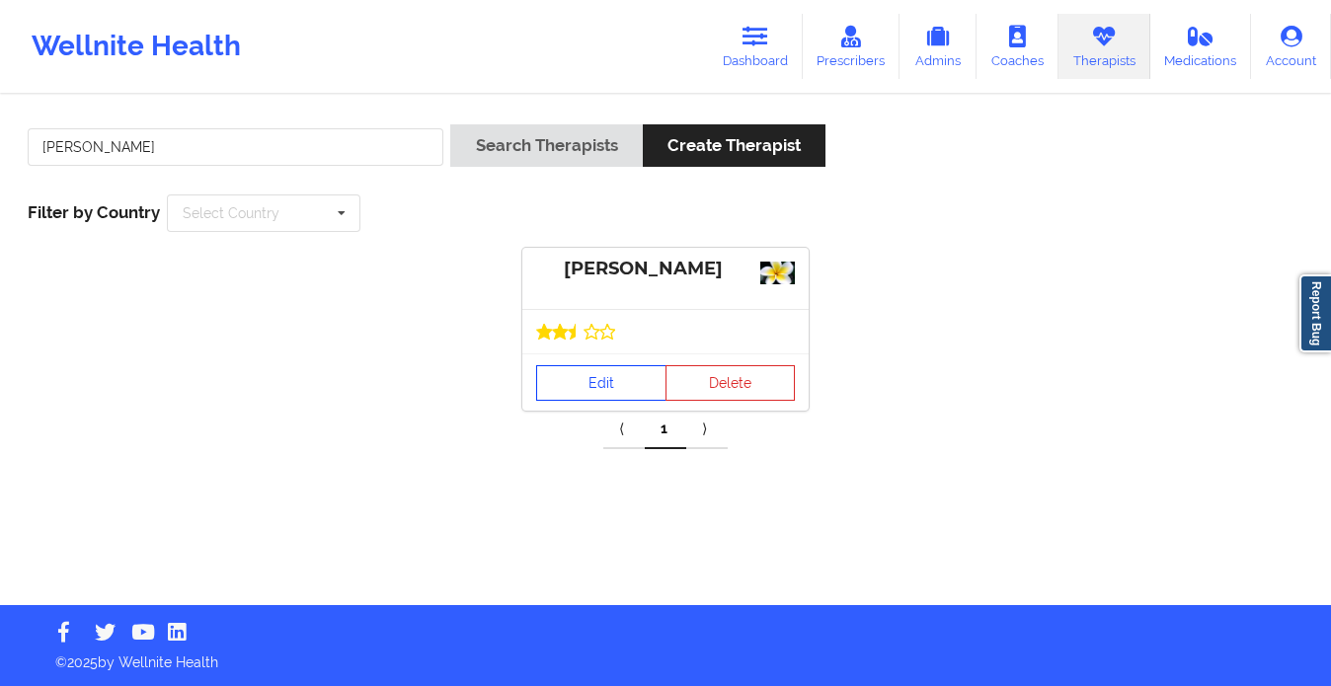
click at [564, 386] on link "Edit" at bounding box center [601, 383] width 130 height 36
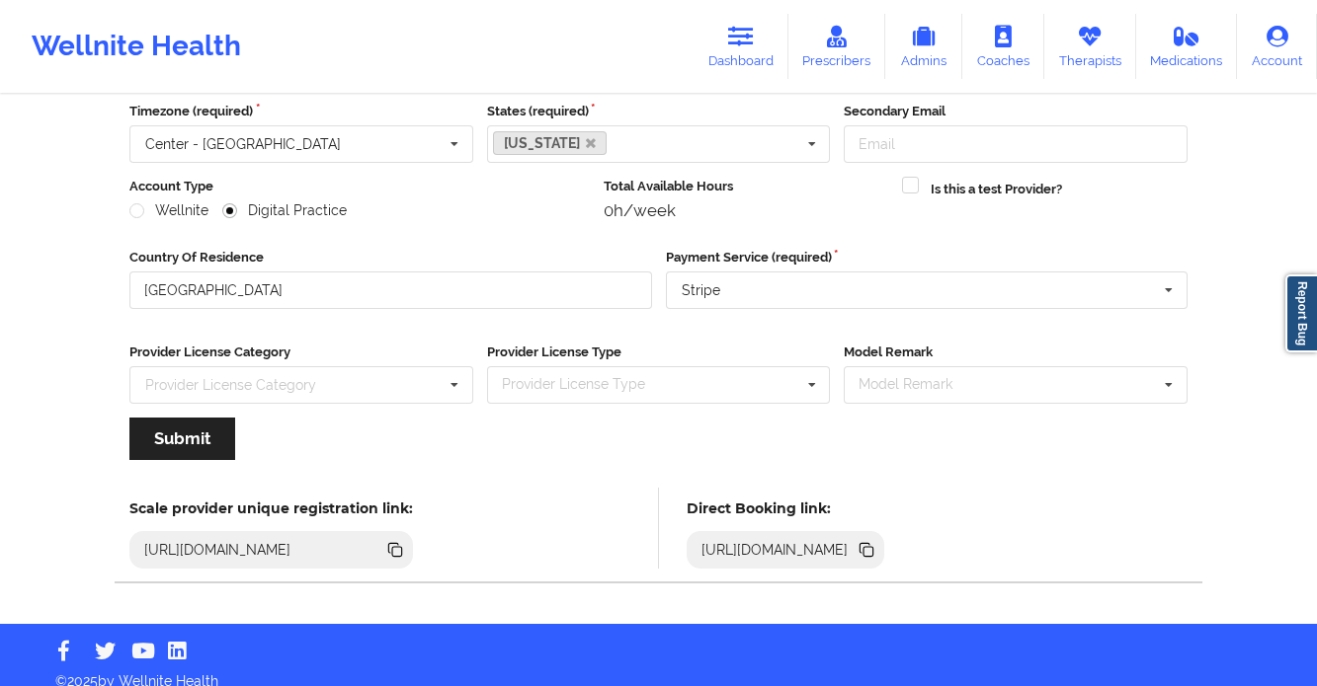
scroll to position [199, 0]
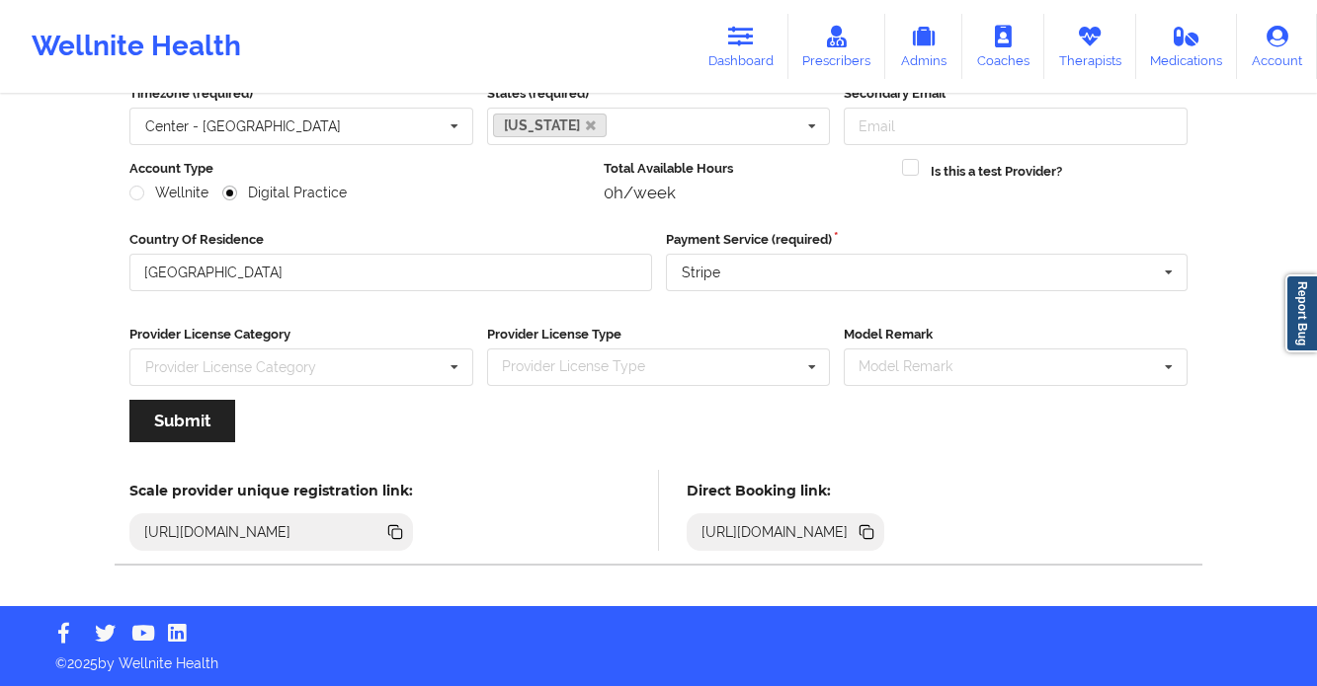
click at [877, 539] on icon at bounding box center [866, 532] width 22 height 22
